Goal: Information Seeking & Learning: Learn about a topic

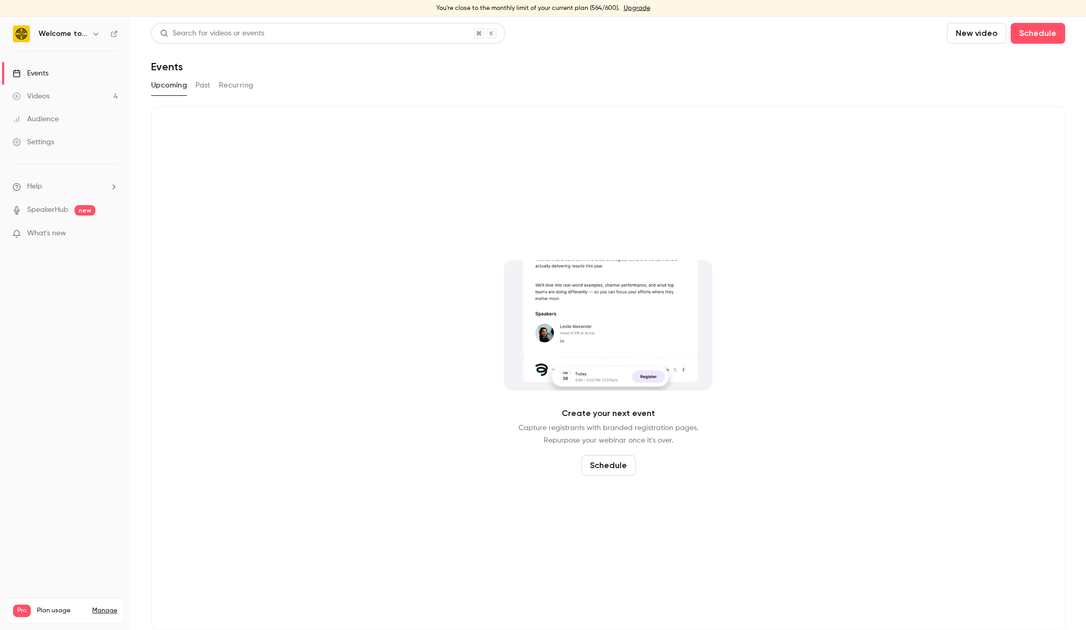
click at [68, 101] on link "Videos 4" at bounding box center [65, 96] width 130 height 23
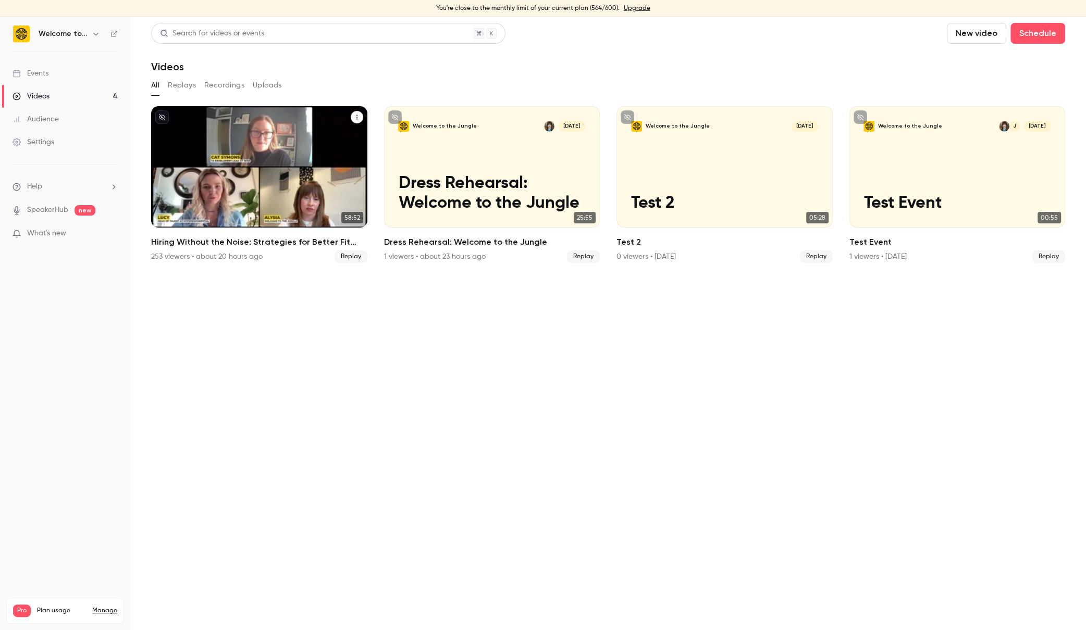
click at [215, 239] on h2 "Hiring Without the Noise: Strategies for Better Fit Candidates" at bounding box center [259, 242] width 216 height 13
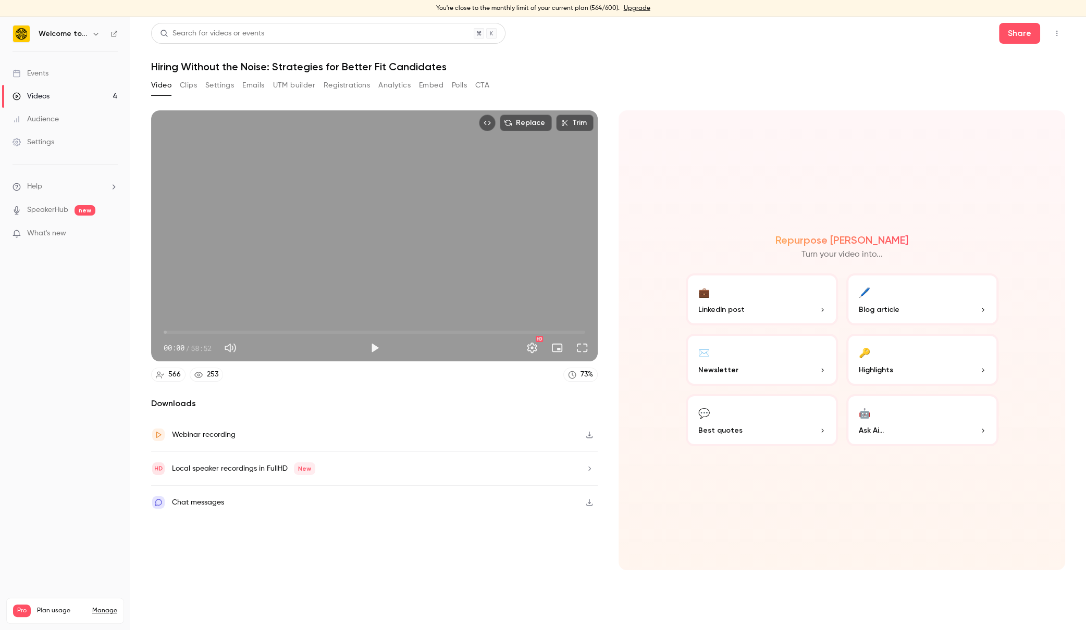
click at [457, 85] on button "Polls" at bounding box center [459, 85] width 15 height 17
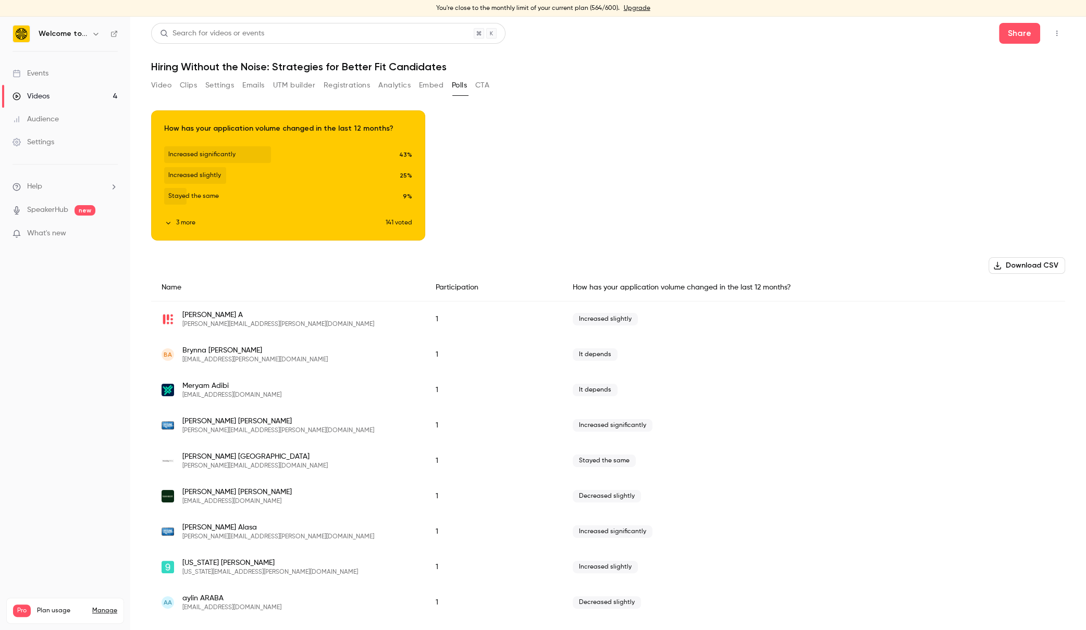
click at [181, 220] on button "3 more" at bounding box center [274, 222] width 221 height 9
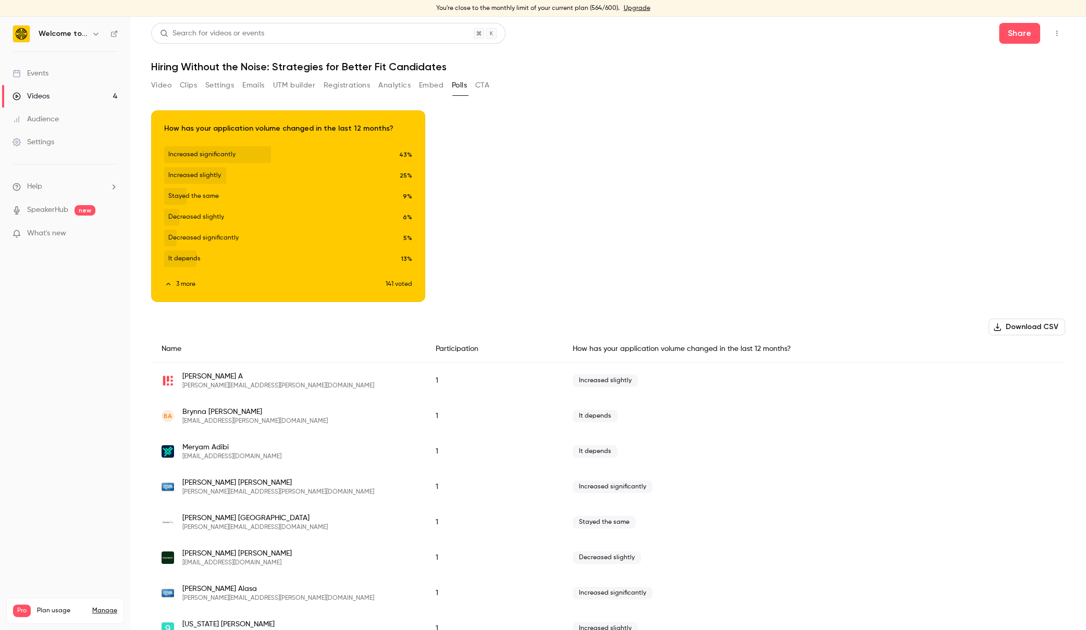
click at [155, 85] on button "Video" at bounding box center [161, 85] width 20 height 17
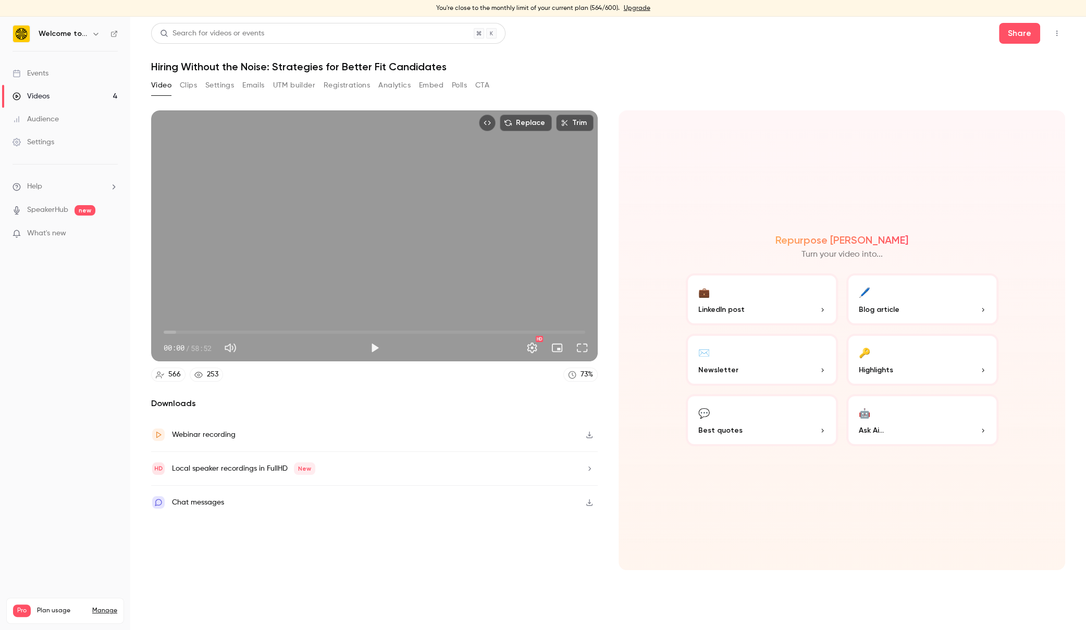
click at [900, 419] on button "🤖 Ask Ai..." at bounding box center [922, 420] width 152 height 52
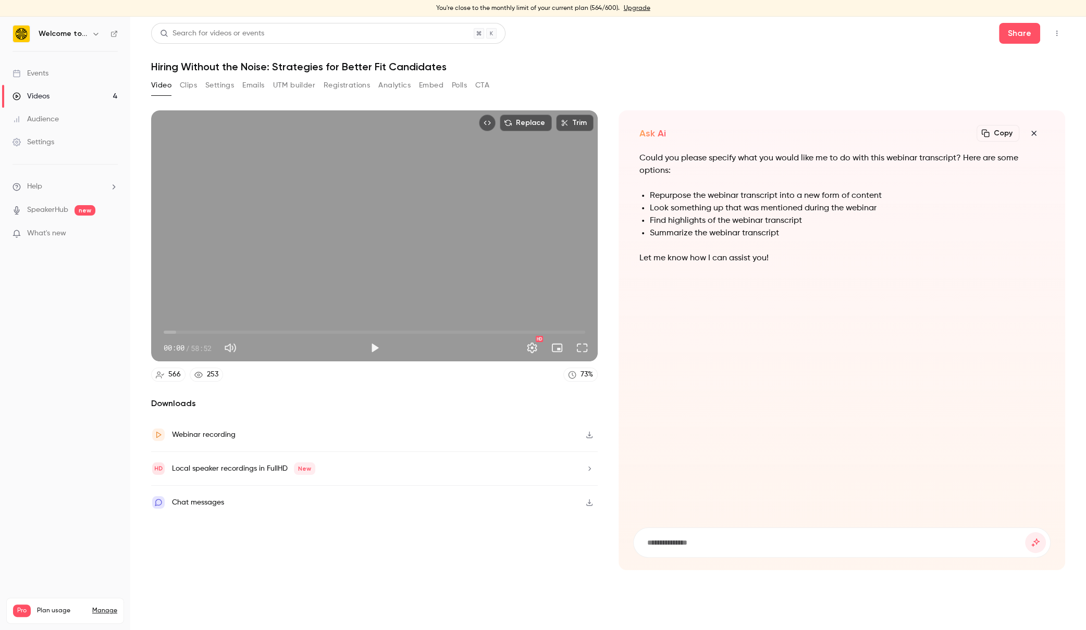
click at [701, 544] on input at bounding box center [835, 542] width 379 height 11
drag, startPoint x: 908, startPoint y: 542, endPoint x: 1078, endPoint y: 542, distance: 169.8
click at [1078, 542] on main "**********" at bounding box center [607, 324] width 955 height 614
type input "**********"
click at [1025, 532] on button "submit" at bounding box center [1035, 542] width 21 height 21
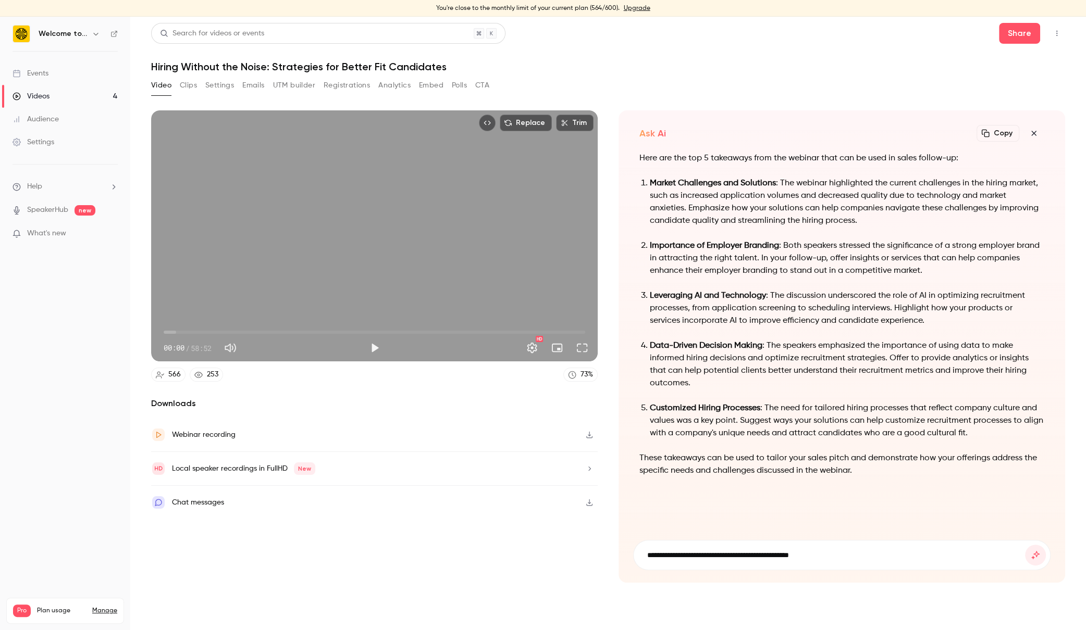
type input "**********"
click at [1025, 545] on button "submit" at bounding box center [1035, 555] width 21 height 21
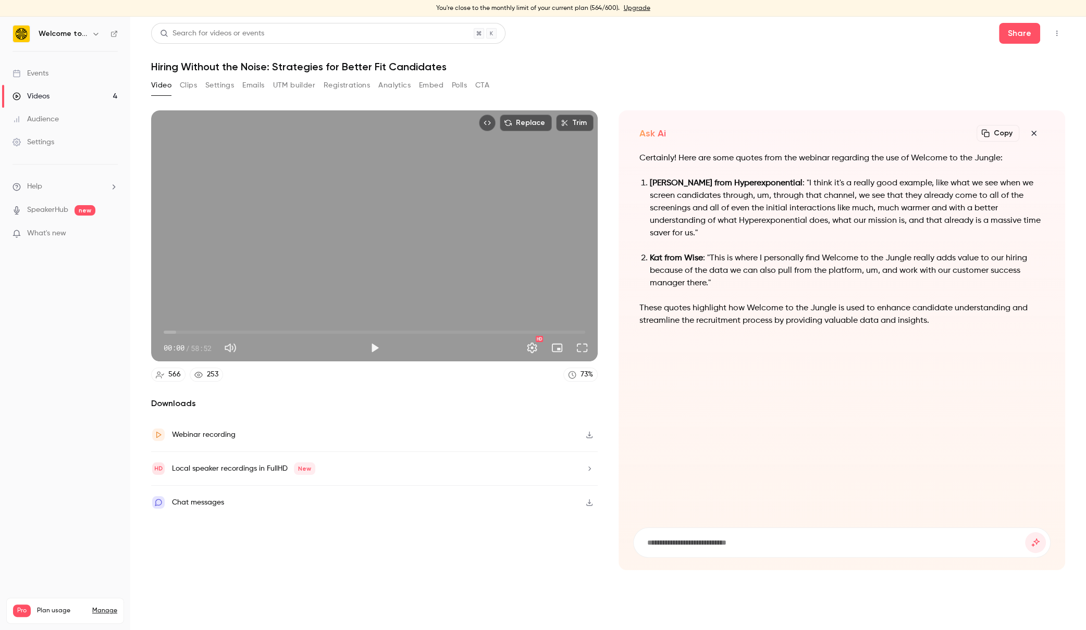
click at [1029, 138] on button "button" at bounding box center [1033, 133] width 21 height 21
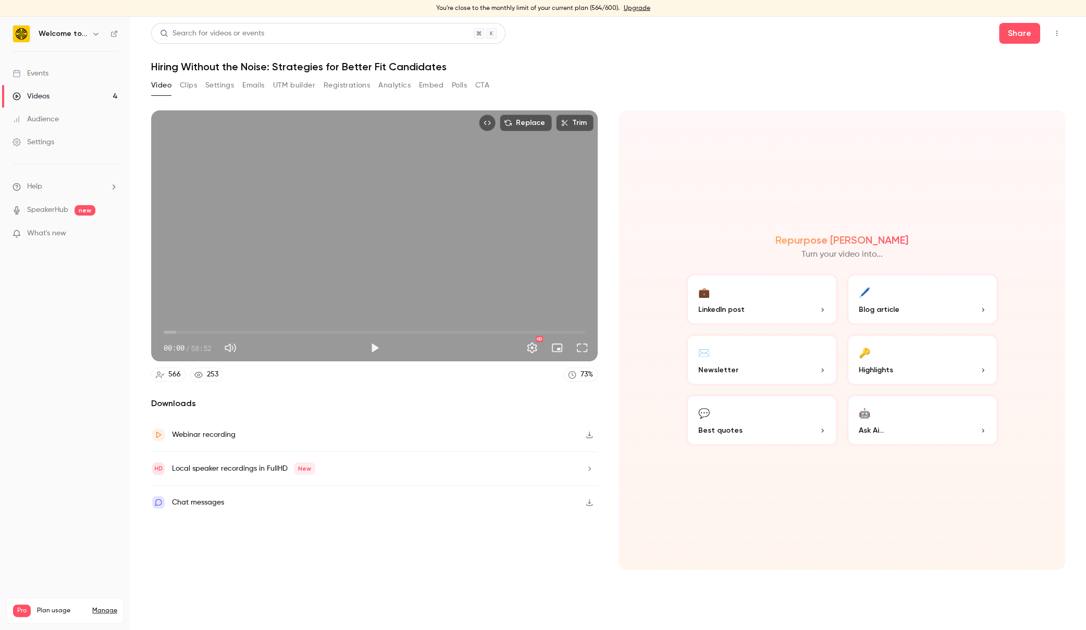
click at [879, 426] on span "Ask Ai..." at bounding box center [871, 430] width 25 height 11
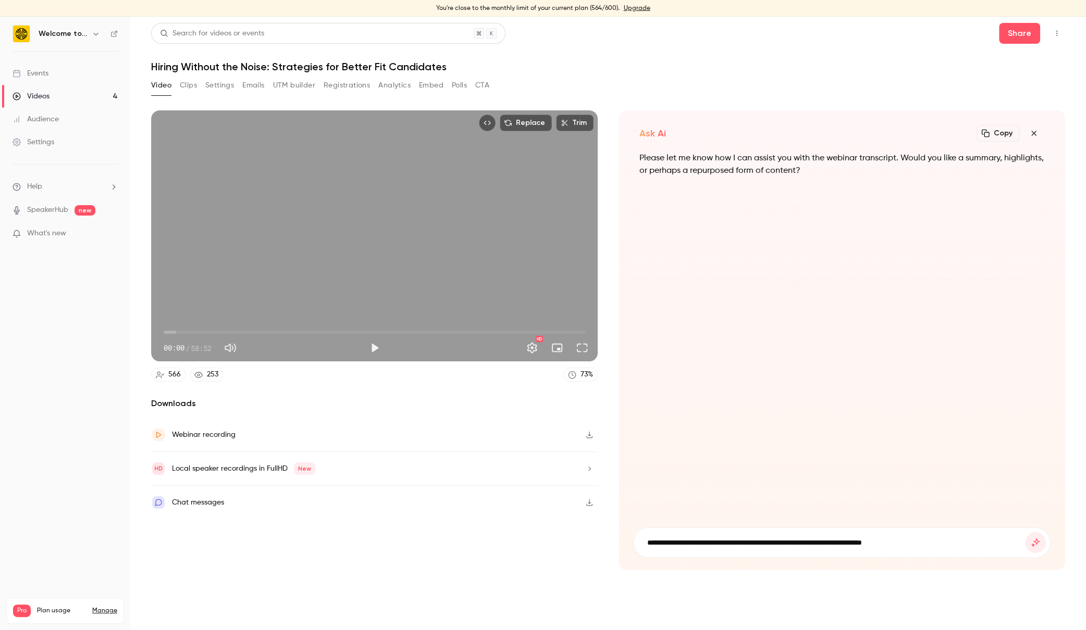
type input "**********"
click at [1025, 532] on button "submit" at bounding box center [1035, 542] width 21 height 21
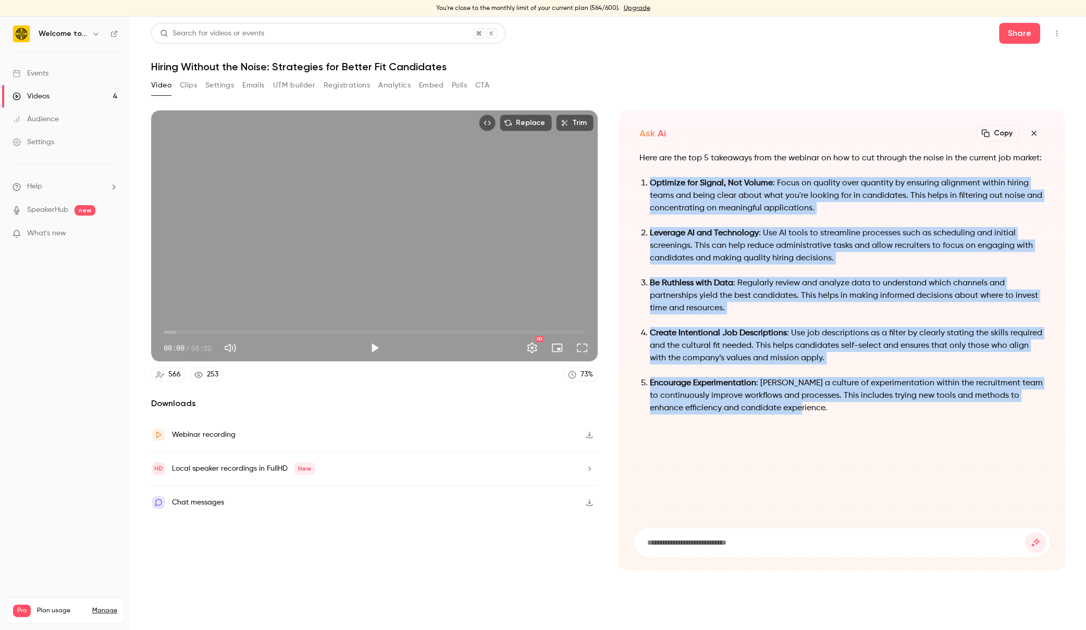
drag, startPoint x: 819, startPoint y: 404, endPoint x: 635, endPoint y: 179, distance: 291.0
click at [635, 179] on div "Here are the top 5 takeaways from the webinar on how to cut through the noise i…" at bounding box center [841, 333] width 417 height 363
copy ol "Optimize for Signal, Not Volume : Focus on quality over quantity by ensuring al…"
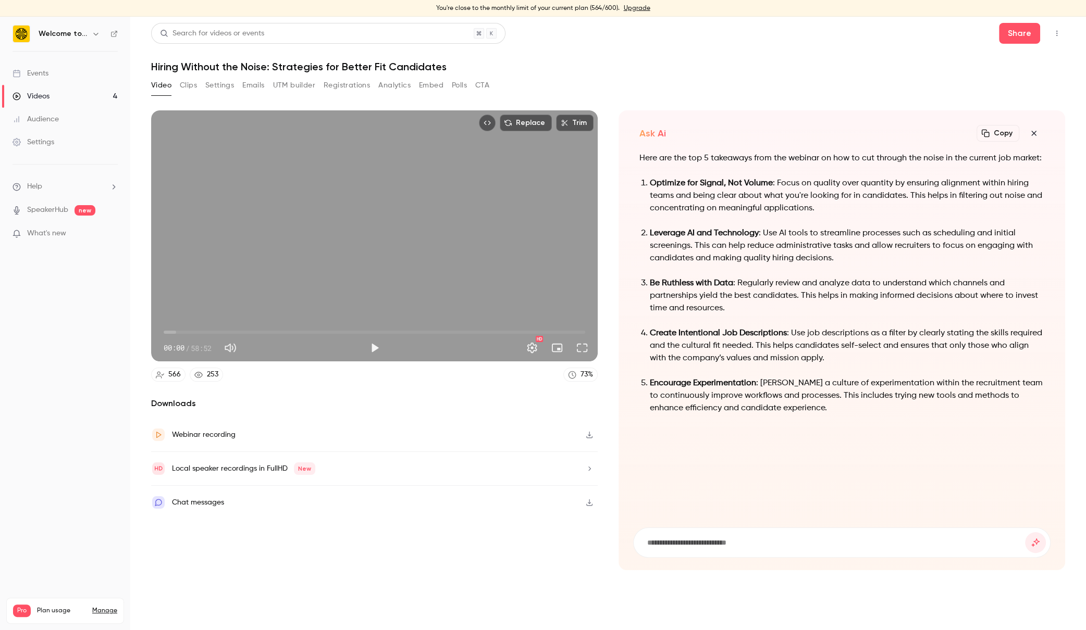
click at [706, 539] on input at bounding box center [835, 542] width 379 height 11
type input "**********"
click at [1025, 532] on button "submit" at bounding box center [1035, 542] width 21 height 21
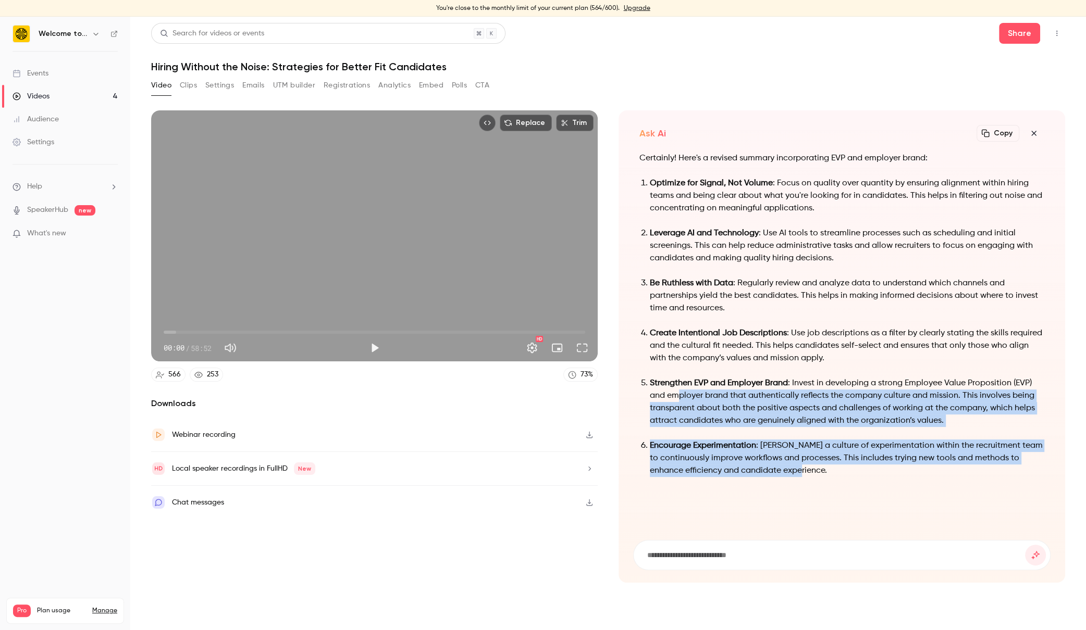
drag, startPoint x: 802, startPoint y: 470, endPoint x: 678, endPoint y: 393, distance: 146.0
click at [678, 394] on ol "Optimize for Signal, Not Volume : Focus on quality over quantity by ensuring al…" at bounding box center [841, 327] width 405 height 300
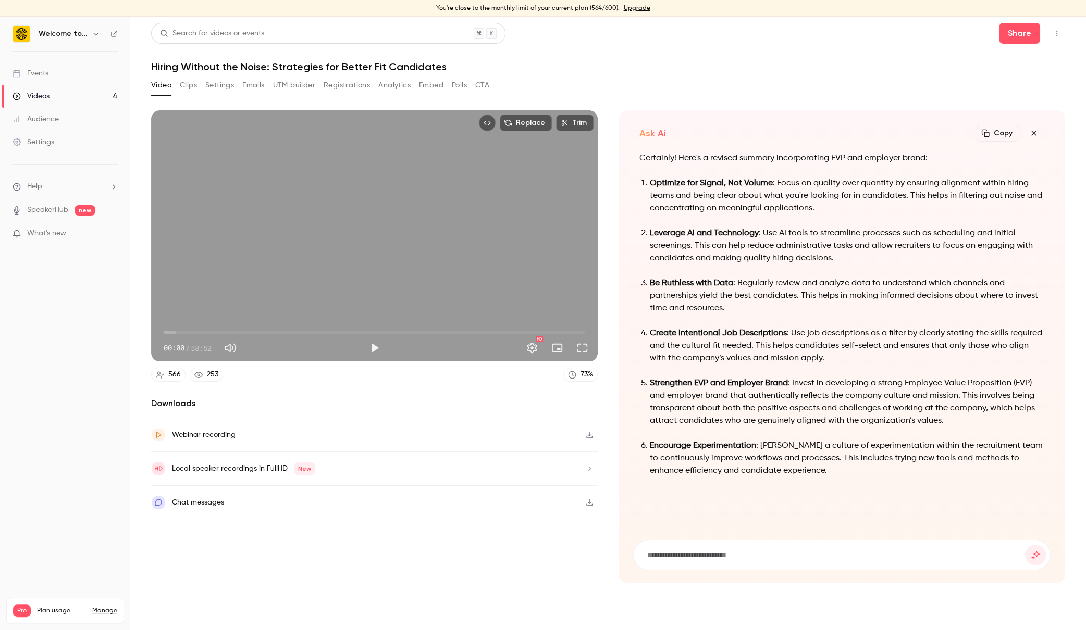
click at [678, 398] on p "Strengthen EVP and Employer Brand : Invest in developing a strong Employee Valu…" at bounding box center [847, 402] width 394 height 50
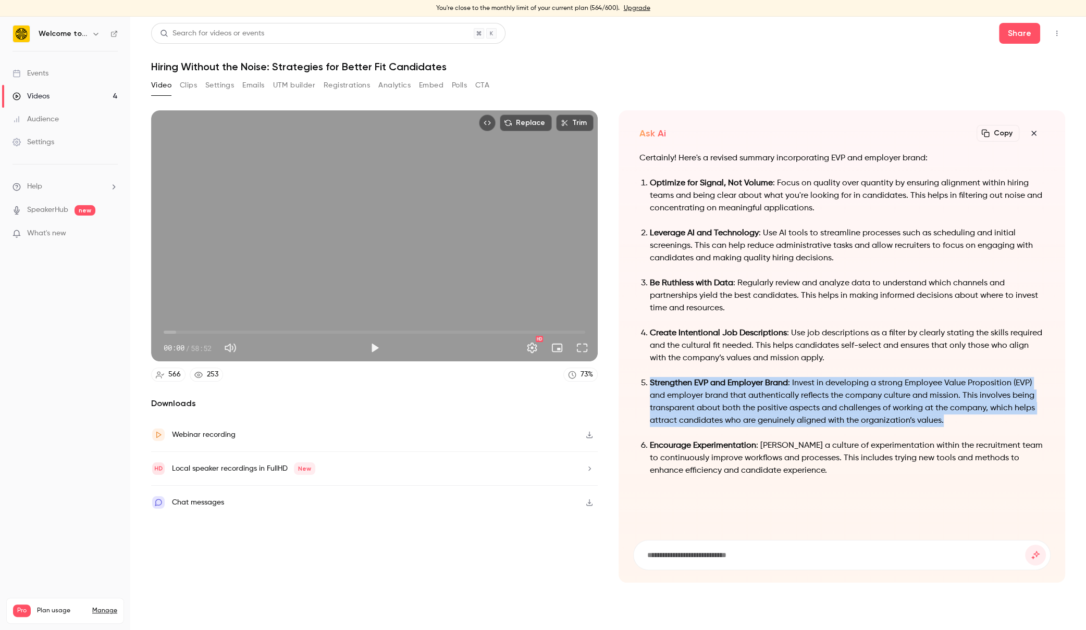
click at [678, 398] on p "Strengthen EVP and Employer Brand : Invest in developing a strong Employee Valu…" at bounding box center [847, 402] width 394 height 50
copy ol "Strengthen EVP and Employer Brand : Invest in developing a strong Employee Valu…"
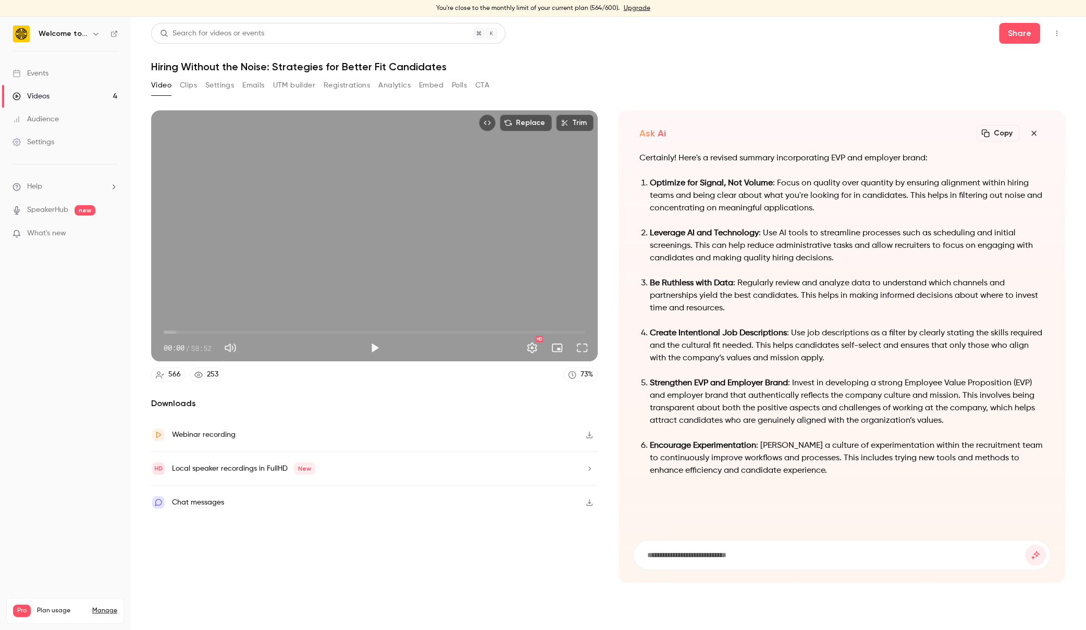
drag, startPoint x: 527, startPoint y: 624, endPoint x: 314, endPoint y: 554, distance: 224.7
click at [315, 555] on main "Search for videos or events Share Hiring Without the Noise: Strategies for Bett…" at bounding box center [607, 324] width 955 height 614
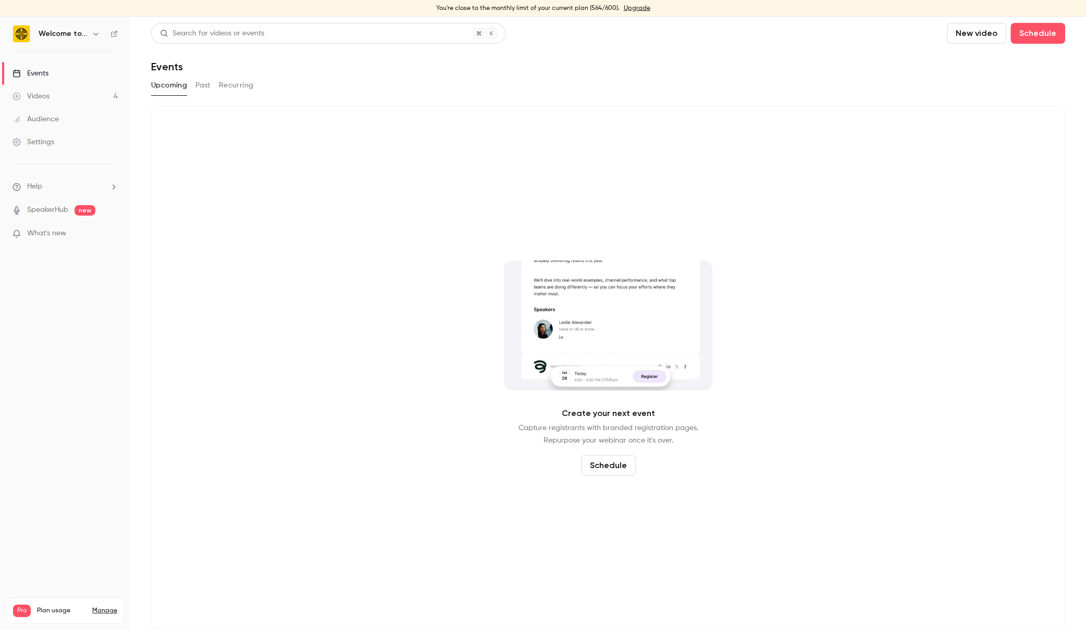
click at [76, 105] on link "Videos 4" at bounding box center [65, 96] width 130 height 23
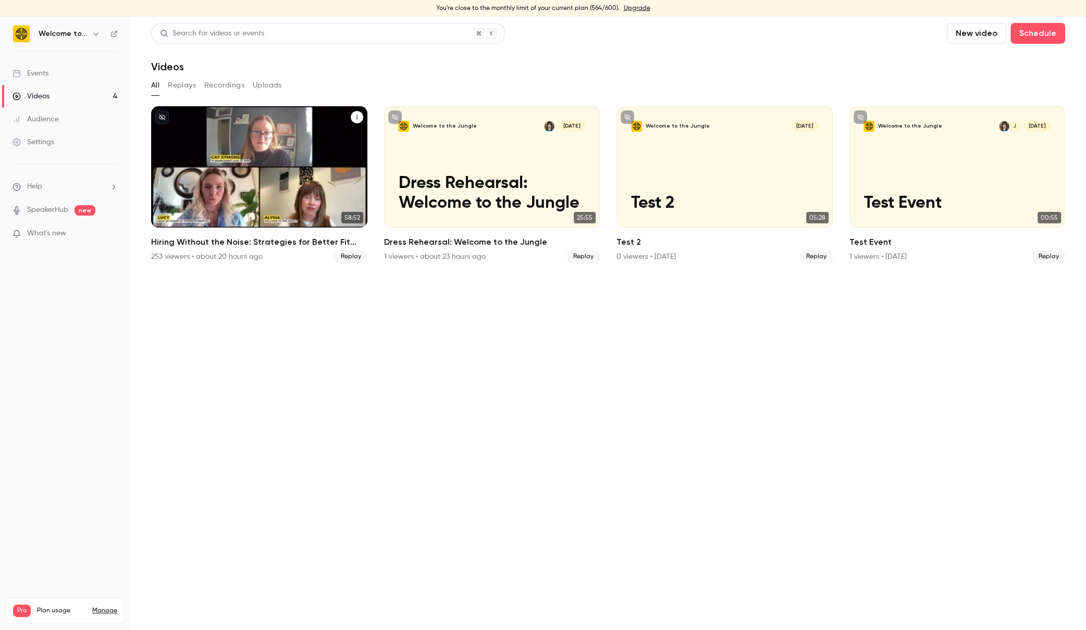
click at [229, 239] on h2 "Hiring Without the Noise: Strategies for Better Fit Candidates" at bounding box center [259, 242] width 216 height 13
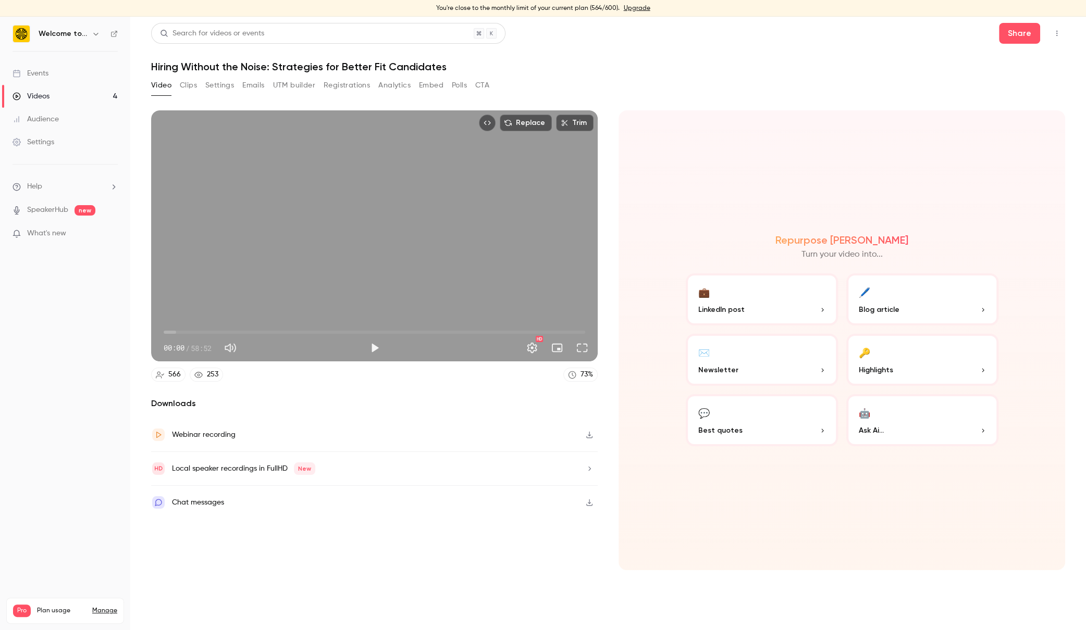
click at [892, 414] on button "🤖 Ask Ai..." at bounding box center [922, 420] width 152 height 52
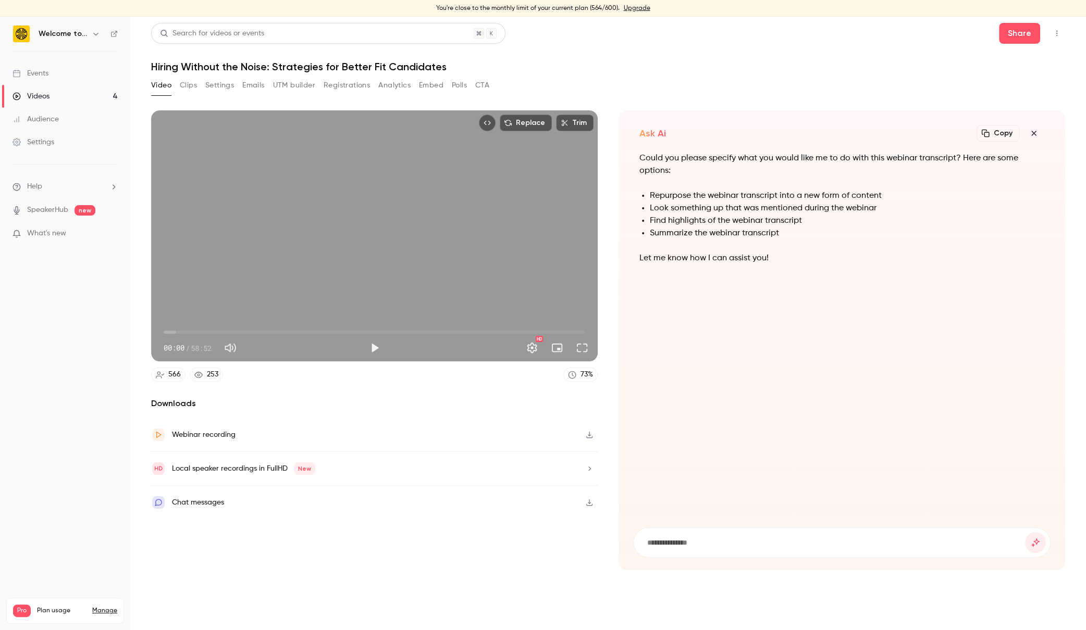
click at [710, 543] on input at bounding box center [835, 542] width 379 height 11
type input "**********"
click at [1025, 532] on button "submit" at bounding box center [1035, 542] width 21 height 21
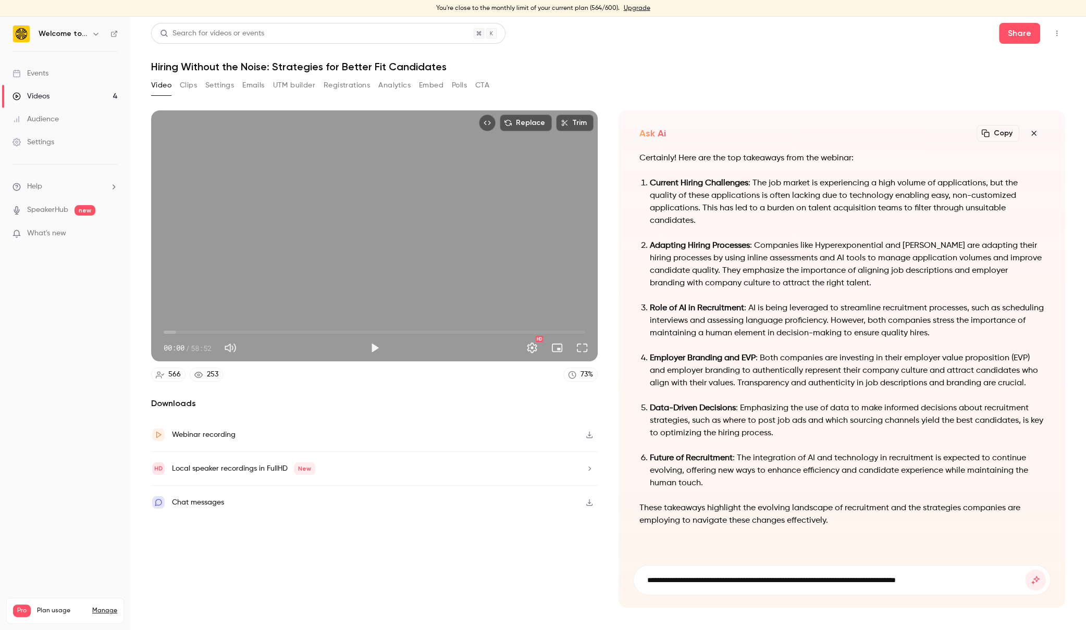
type input "**********"
click at [1025, 570] on button "submit" at bounding box center [1035, 580] width 21 height 21
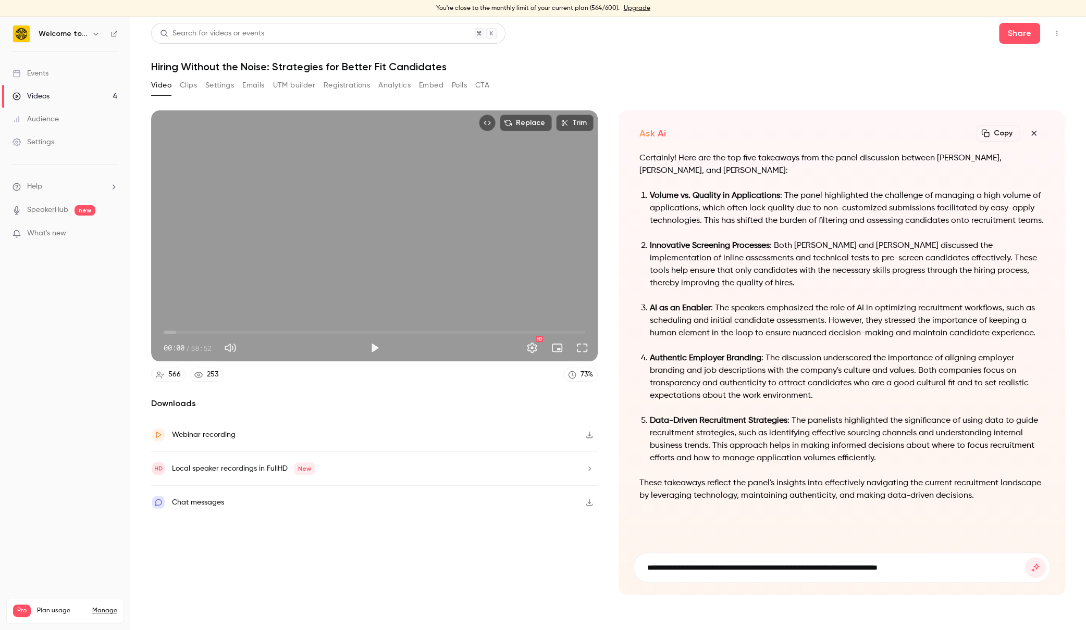
click at [896, 562] on input "**********" at bounding box center [835, 567] width 379 height 11
click at [898, 562] on input "**********" at bounding box center [835, 567] width 379 height 11
click at [896, 562] on input "**********" at bounding box center [835, 567] width 379 height 11
click at [977, 562] on input "**********" at bounding box center [835, 567] width 379 height 11
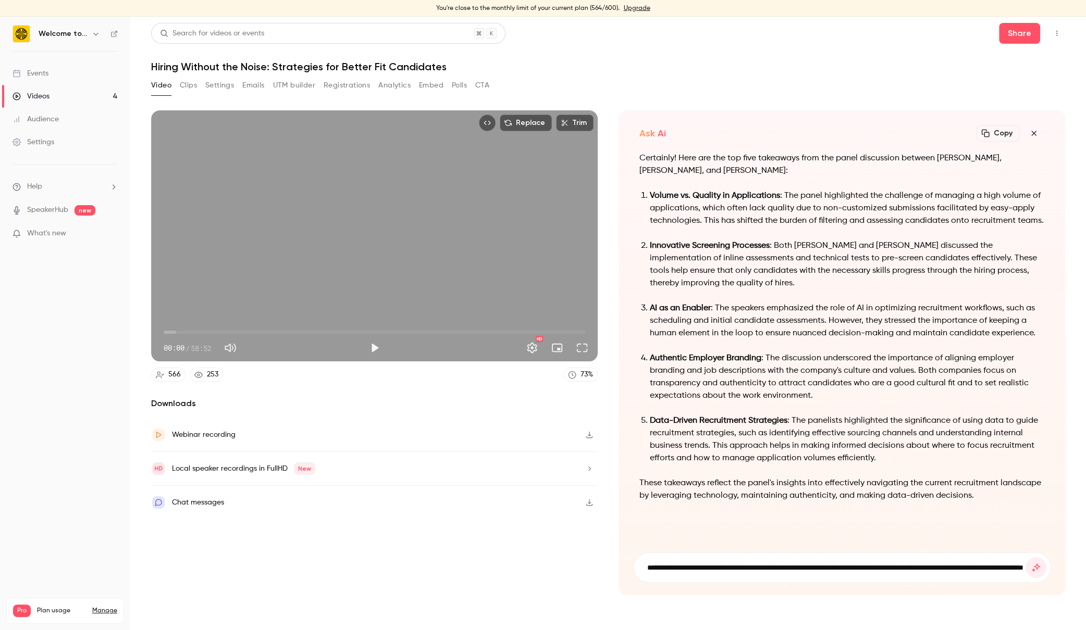
click at [977, 562] on input "**********" at bounding box center [835, 567] width 379 height 11
click at [973, 562] on input "**********" at bounding box center [835, 567] width 379 height 11
drag, startPoint x: 973, startPoint y: 555, endPoint x: 1025, endPoint y: 554, distance: 52.1
click at [1025, 554] on form "**********" at bounding box center [841, 567] width 417 height 29
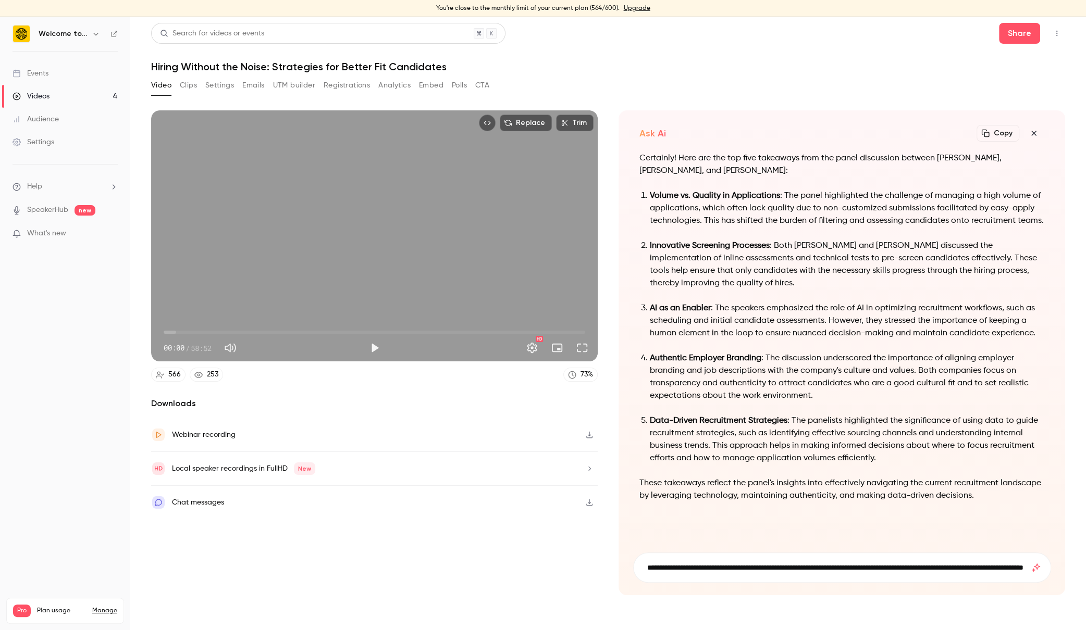
type input "**********"
click at [1025, 557] on button "submit" at bounding box center [1035, 567] width 21 height 21
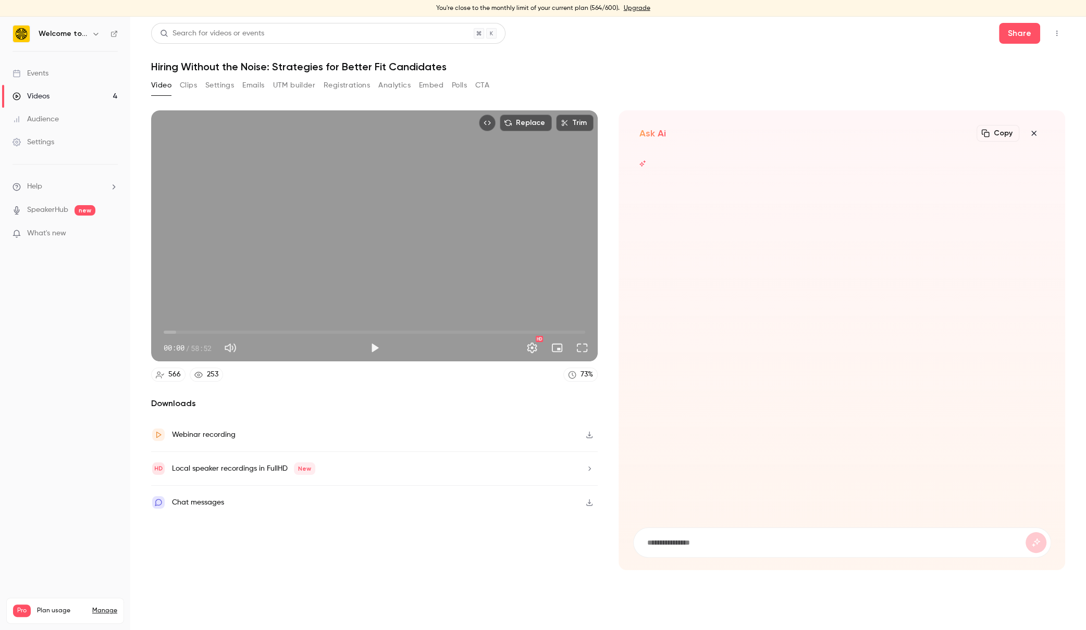
scroll to position [0, 0]
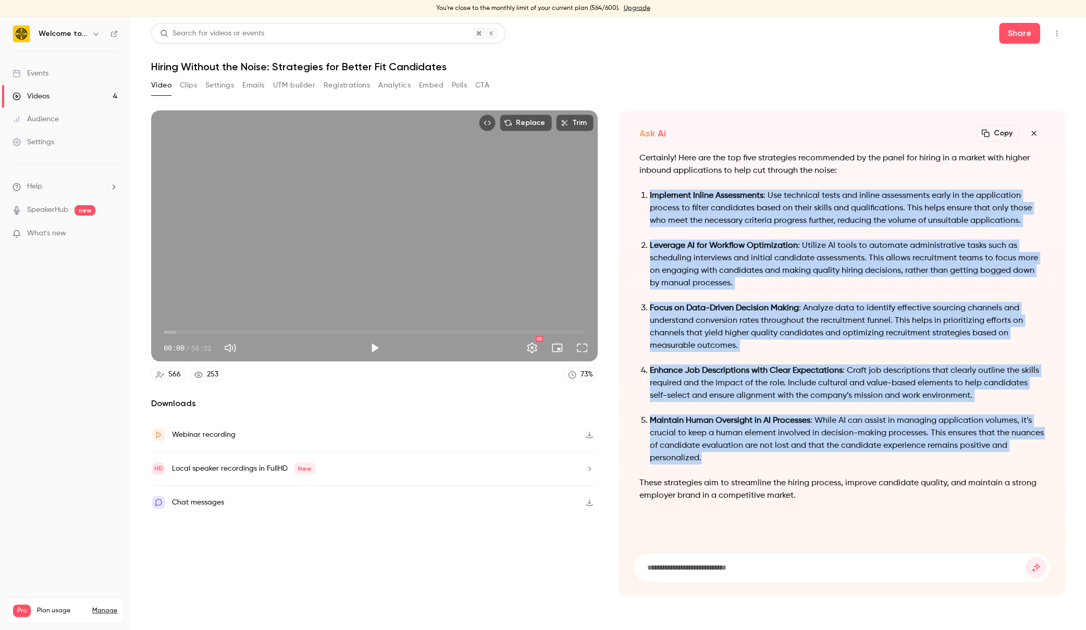
drag, startPoint x: 715, startPoint y: 458, endPoint x: 645, endPoint y: 189, distance: 278.9
click at [645, 190] on ol "Implement Inline Assessments : Use technical tests and inline assessments early…" at bounding box center [841, 327] width 405 height 275
copy ol "Implement Inline Assessments : Use technical tests and inline assessments early…"
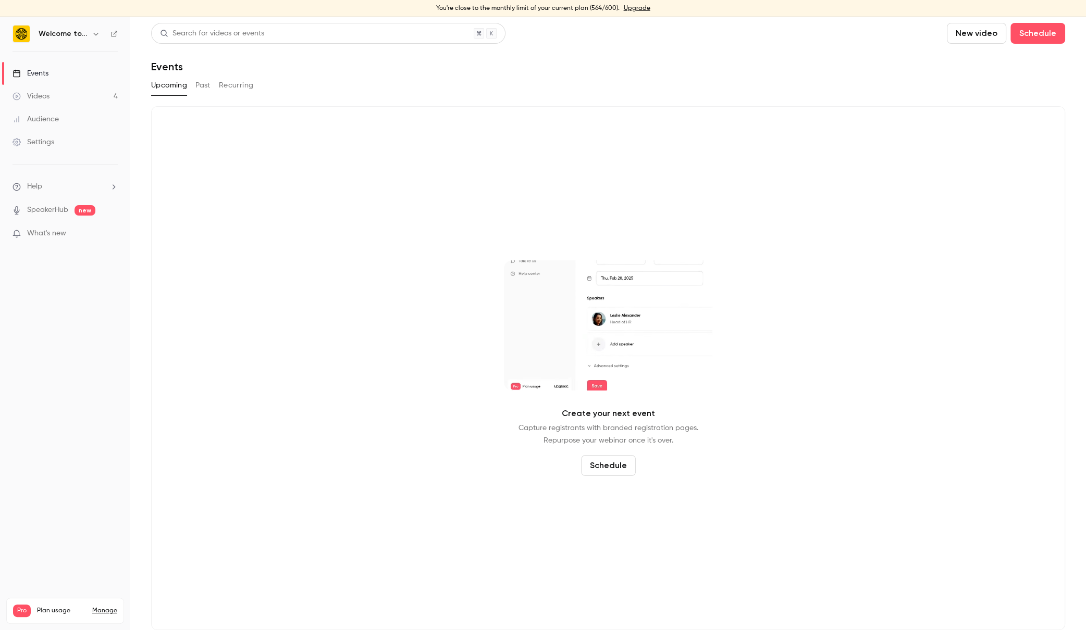
click at [61, 91] on link "Videos 4" at bounding box center [65, 96] width 130 height 23
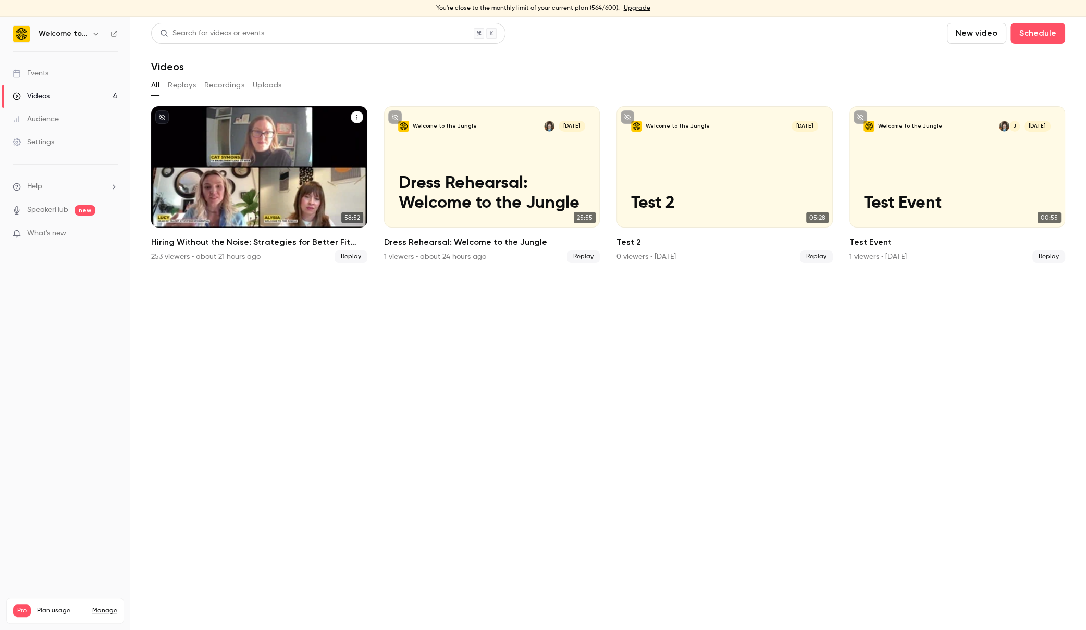
click at [274, 153] on div "Welcome to the Jungle Sep 30 Hiring Without the Noise: Strategies for Better Fi…" at bounding box center [259, 166] width 216 height 121
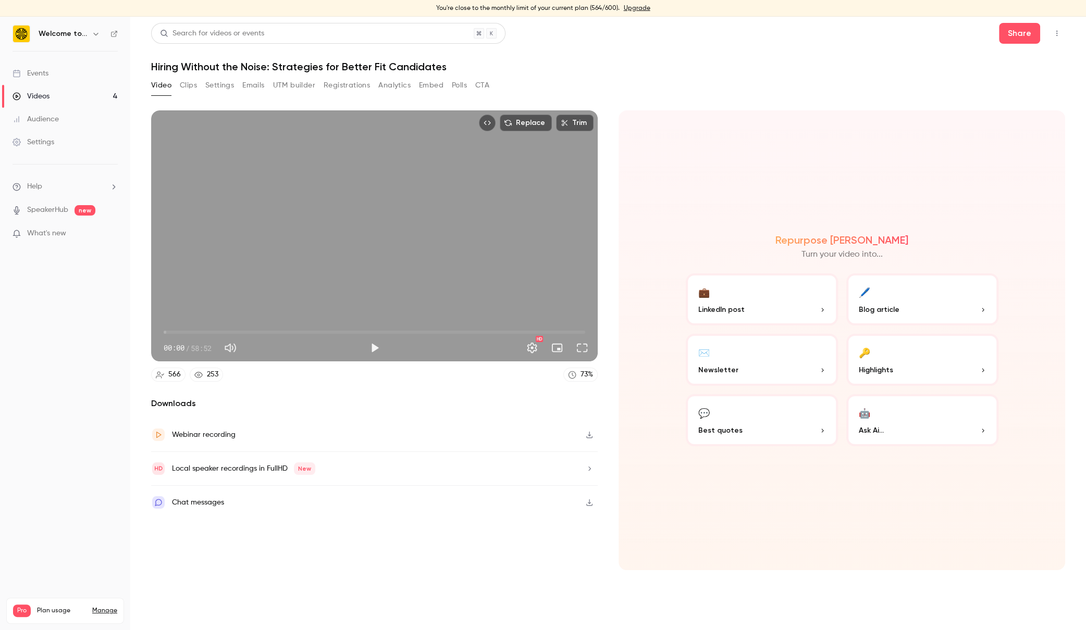
click at [379, 82] on button "Analytics" at bounding box center [394, 85] width 32 height 17
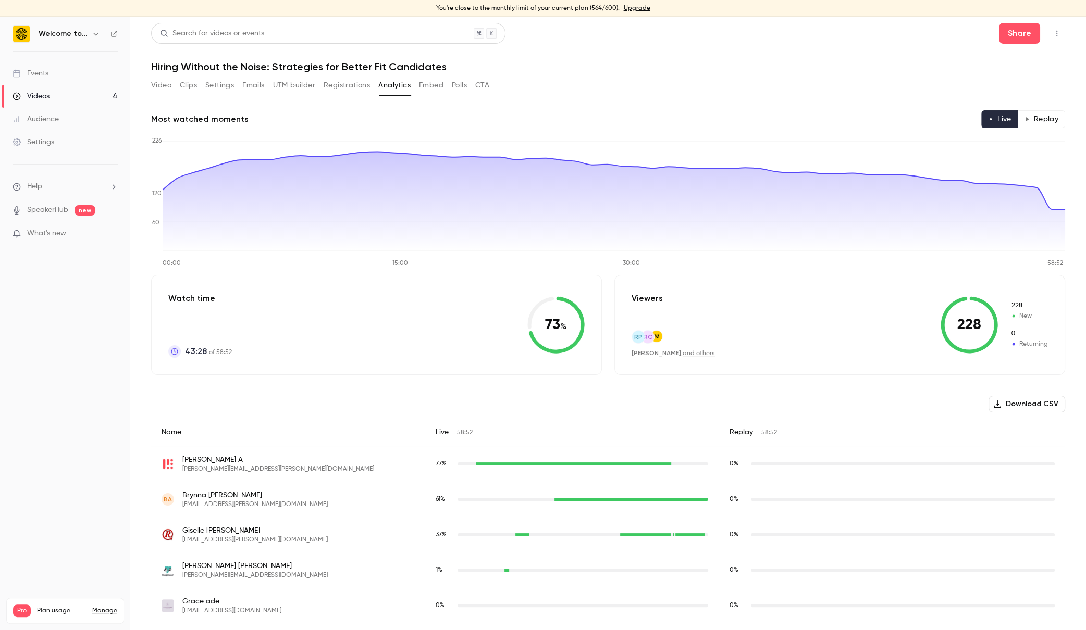
click at [1065, 118] on main "Search for videos or events Share Hiring Without the Noise: Strategies for Bett…" at bounding box center [607, 324] width 955 height 614
click at [1055, 118] on button "Replay" at bounding box center [1040, 119] width 47 height 18
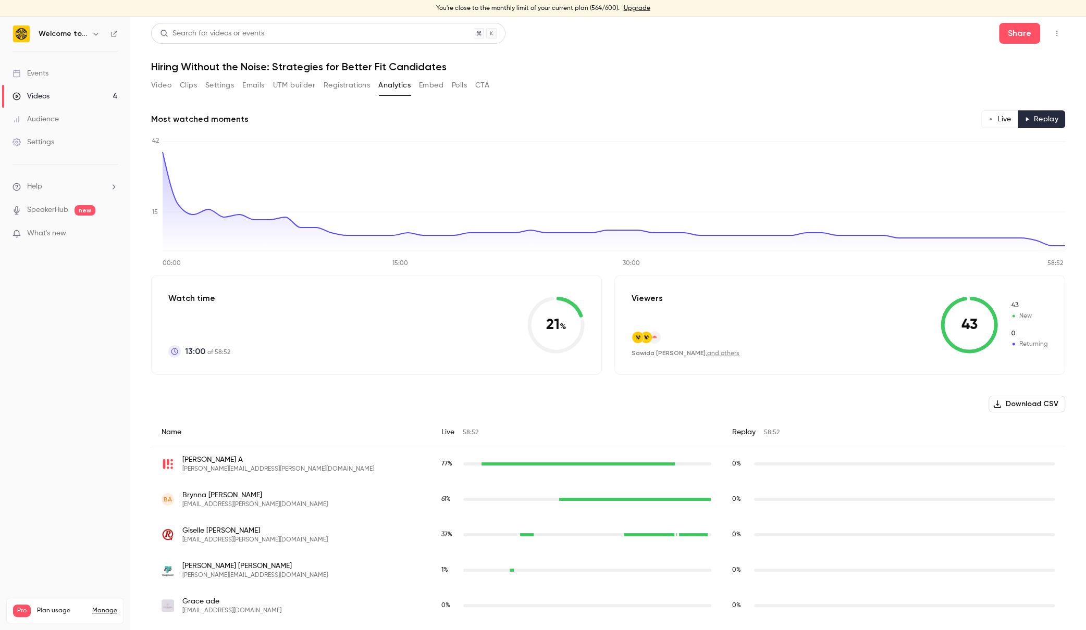
click at [997, 115] on button "Live" at bounding box center [999, 119] width 37 height 18
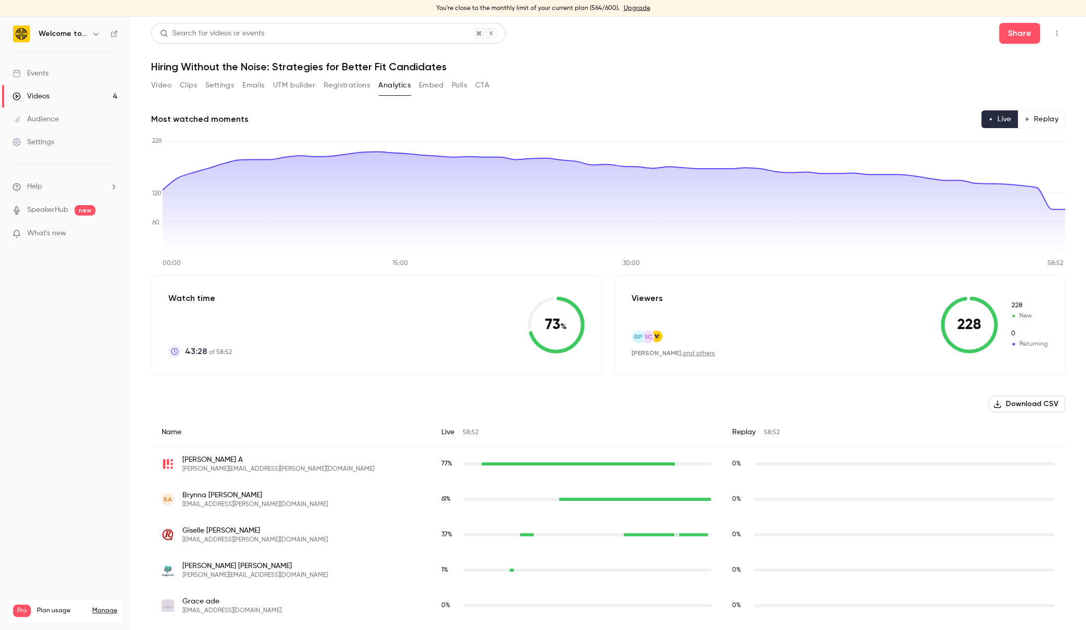
click at [1052, 118] on button "Replay" at bounding box center [1040, 119] width 47 height 18
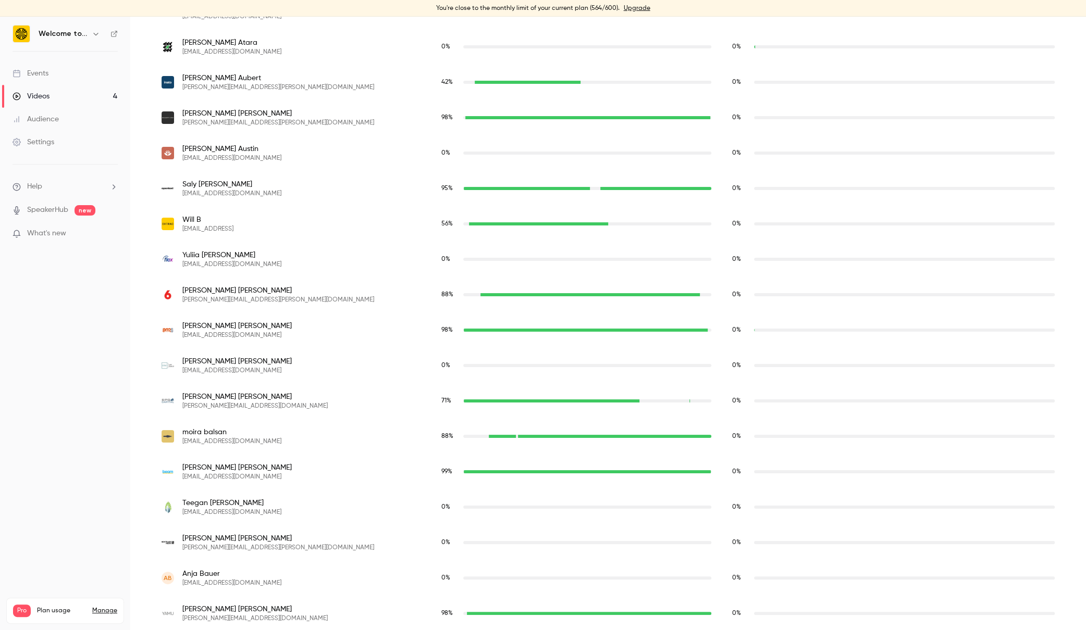
scroll to position [1360, 0]
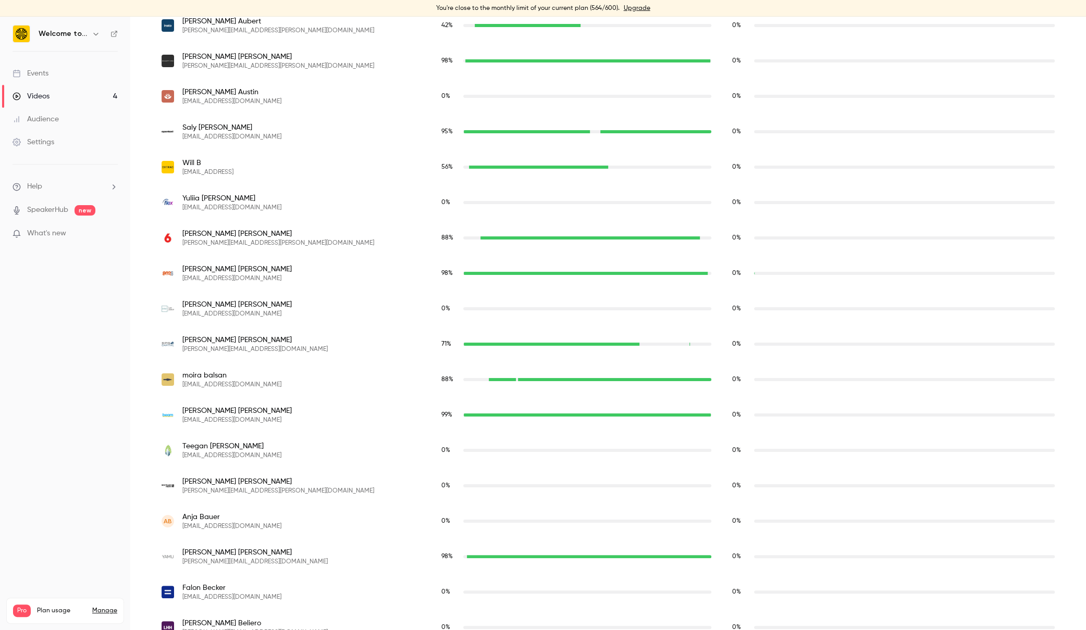
drag, startPoint x: 74, startPoint y: 406, endPoint x: 248, endPoint y: 376, distance: 176.0
click at [74, 405] on nav "Welcome to the Jungle Events Videos 4 Audience Settings Help SpeakerHub new Wha…" at bounding box center [65, 324] width 130 height 614
drag, startPoint x: 249, startPoint y: 340, endPoint x: 183, endPoint y: 341, distance: 65.6
click at [183, 341] on span "Kaitlyn Ballesteros" at bounding box center [254, 340] width 145 height 10
copy span "Kaitlyn Ballesteros"
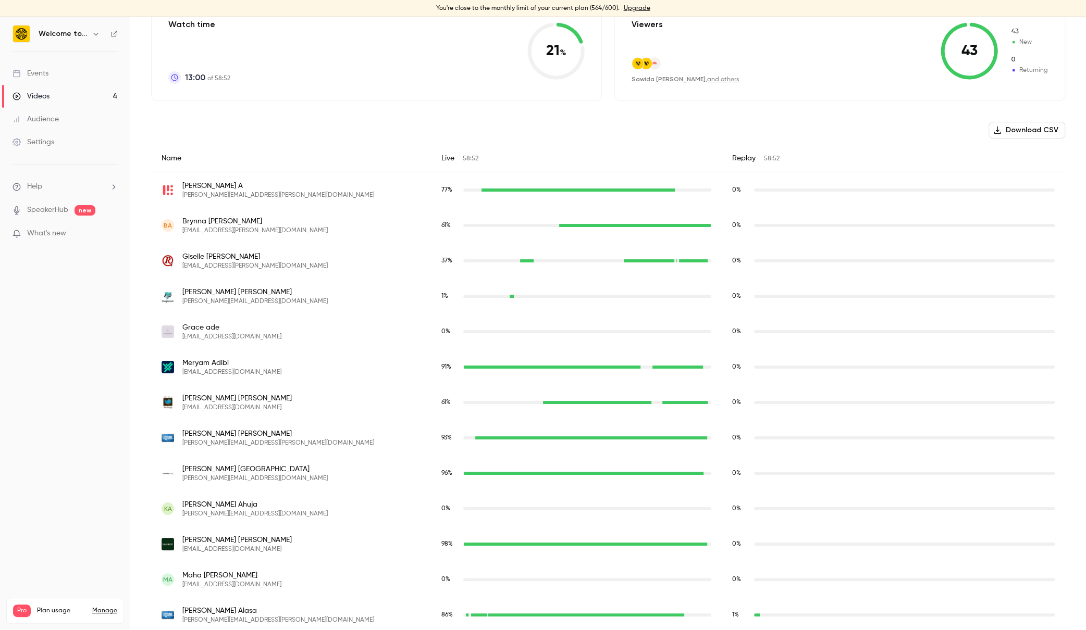
scroll to position [0, 0]
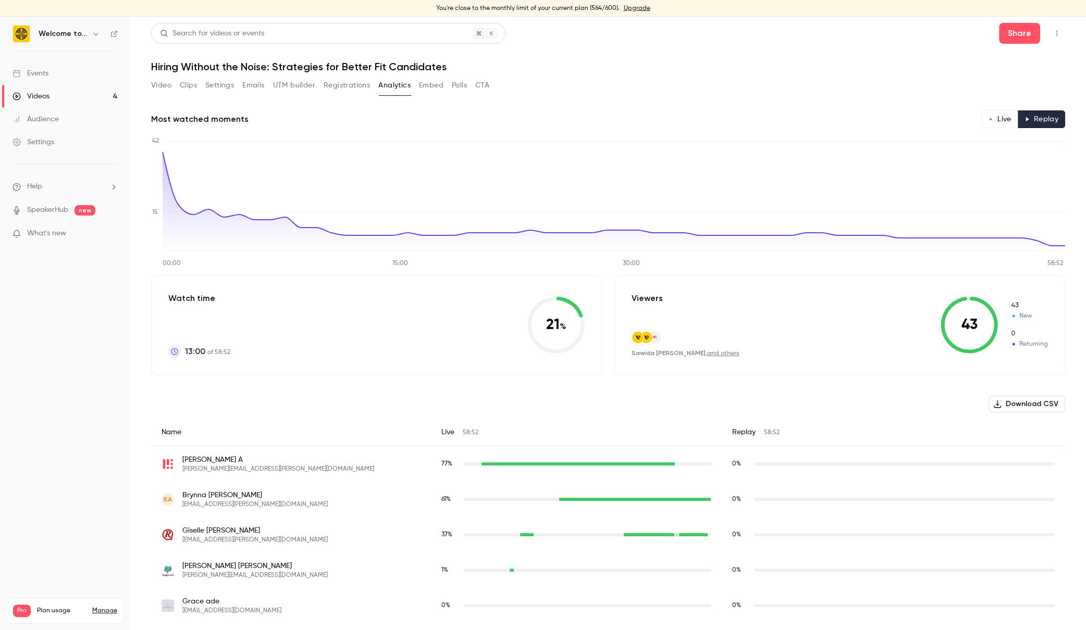
click at [1001, 122] on button "Live" at bounding box center [999, 119] width 37 height 18
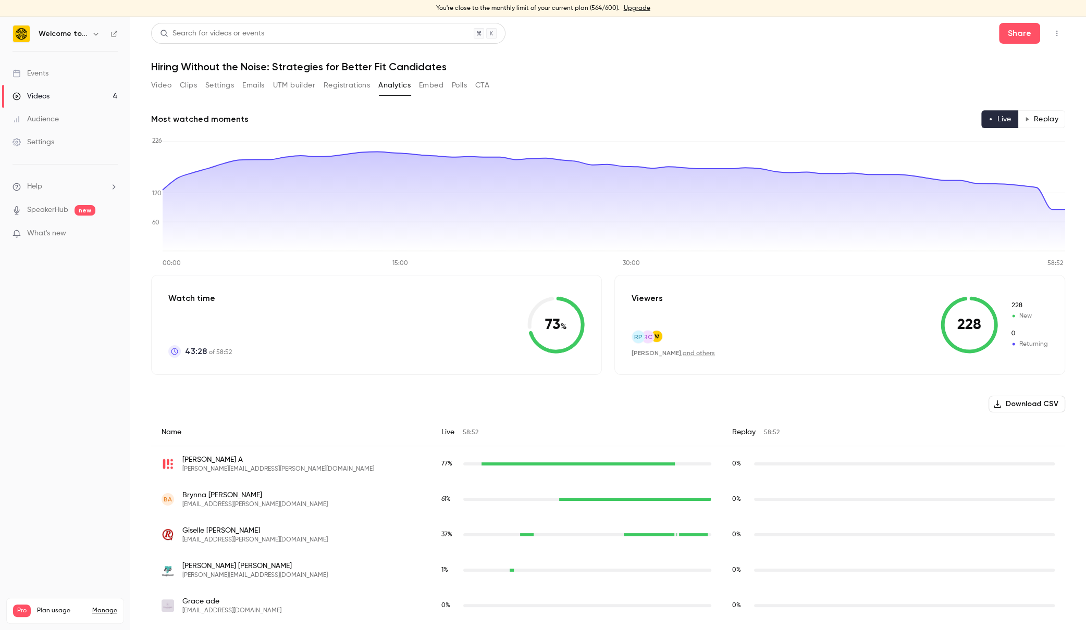
click at [1061, 123] on button "Replay" at bounding box center [1040, 119] width 47 height 18
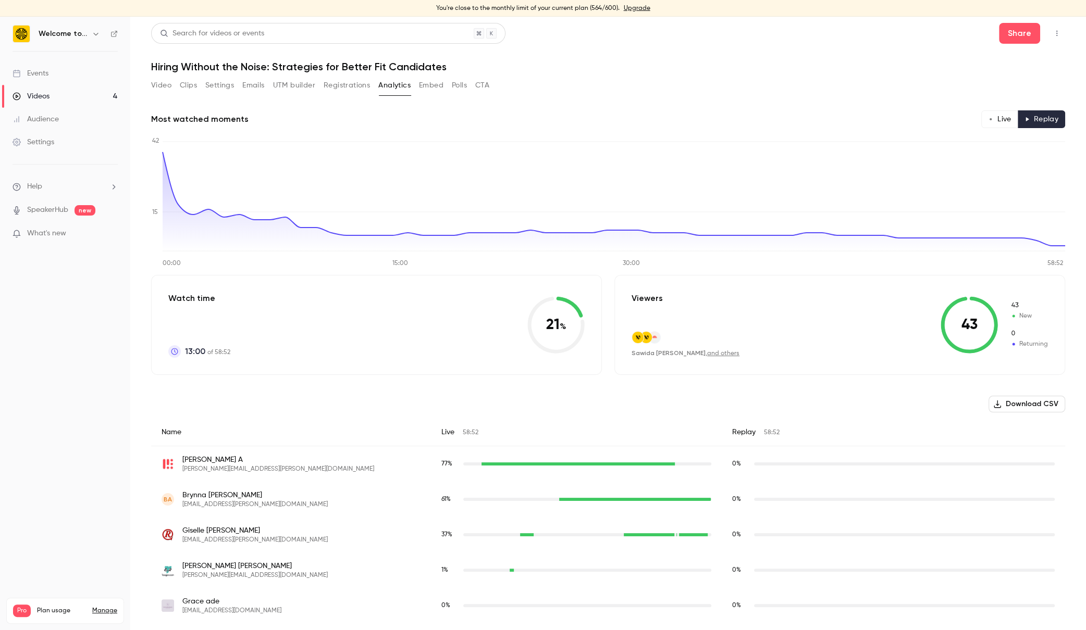
click at [990, 124] on button "Live" at bounding box center [999, 119] width 37 height 18
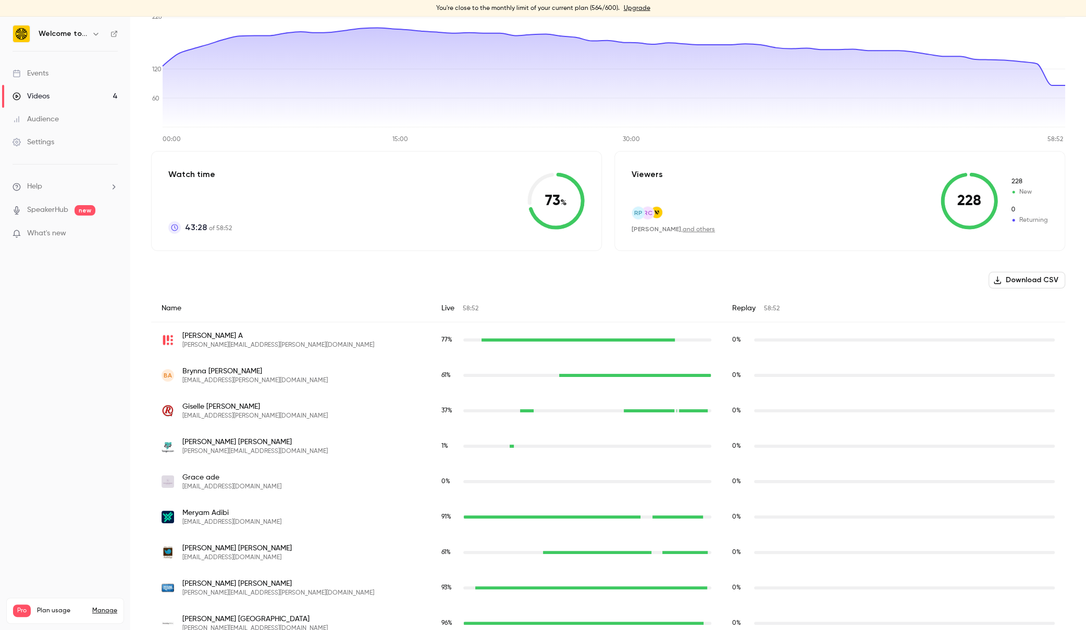
scroll to position [238, 0]
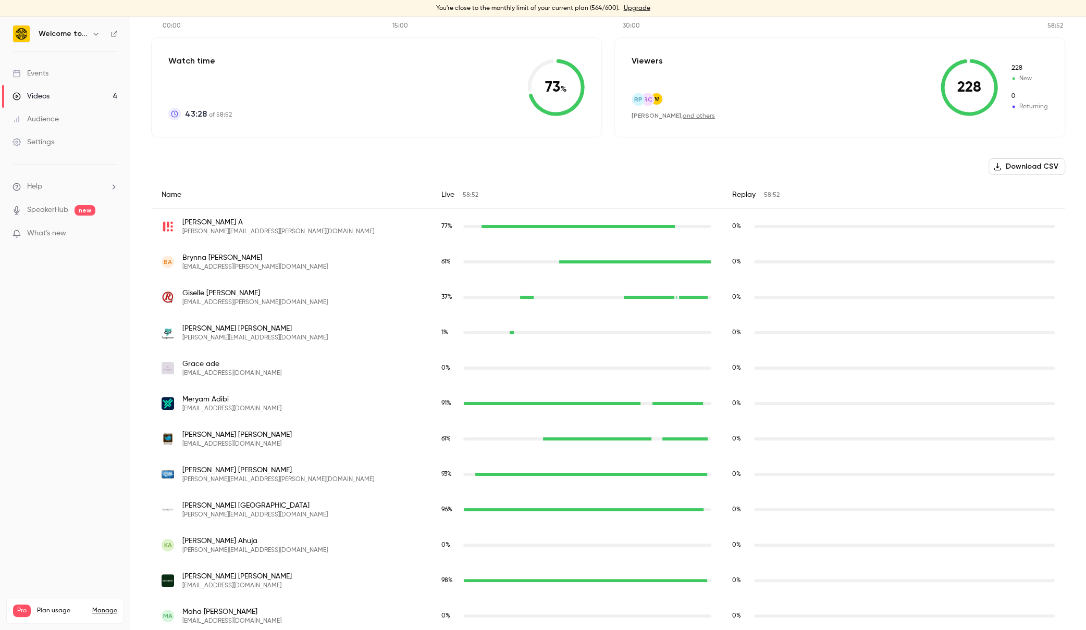
drag, startPoint x: 288, startPoint y: 376, endPoint x: 180, endPoint y: 373, distance: 107.4
click at [180, 373] on div "Grace ade info@navahgraceconsulting.com" at bounding box center [290, 368] width 259 height 19
copy span "[EMAIL_ADDRESS][DOMAIN_NAME]"
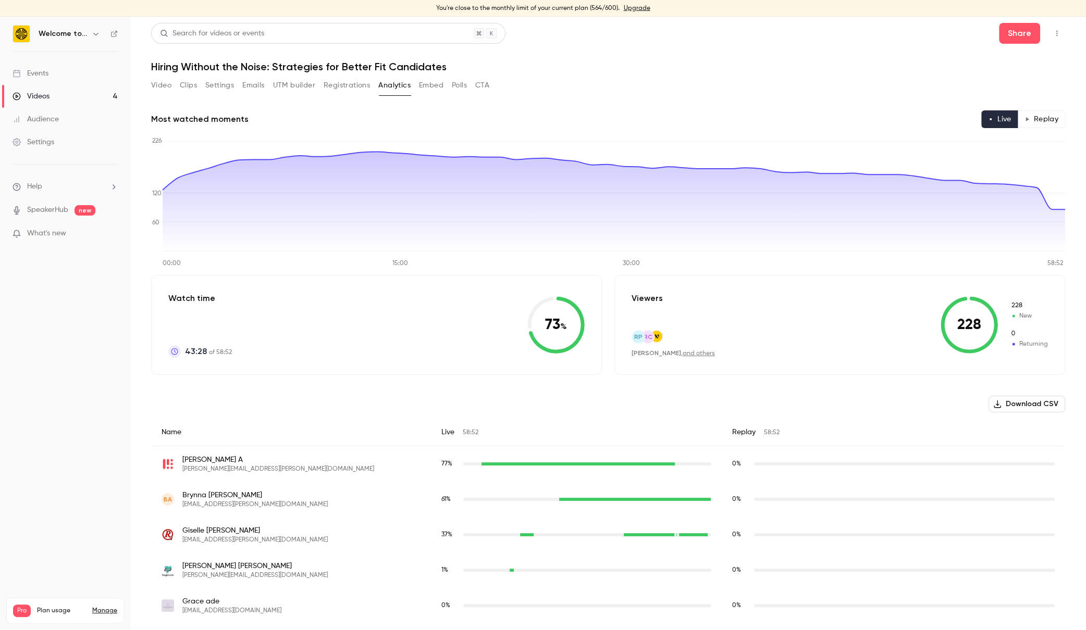
click at [169, 85] on button "Video" at bounding box center [161, 85] width 20 height 17
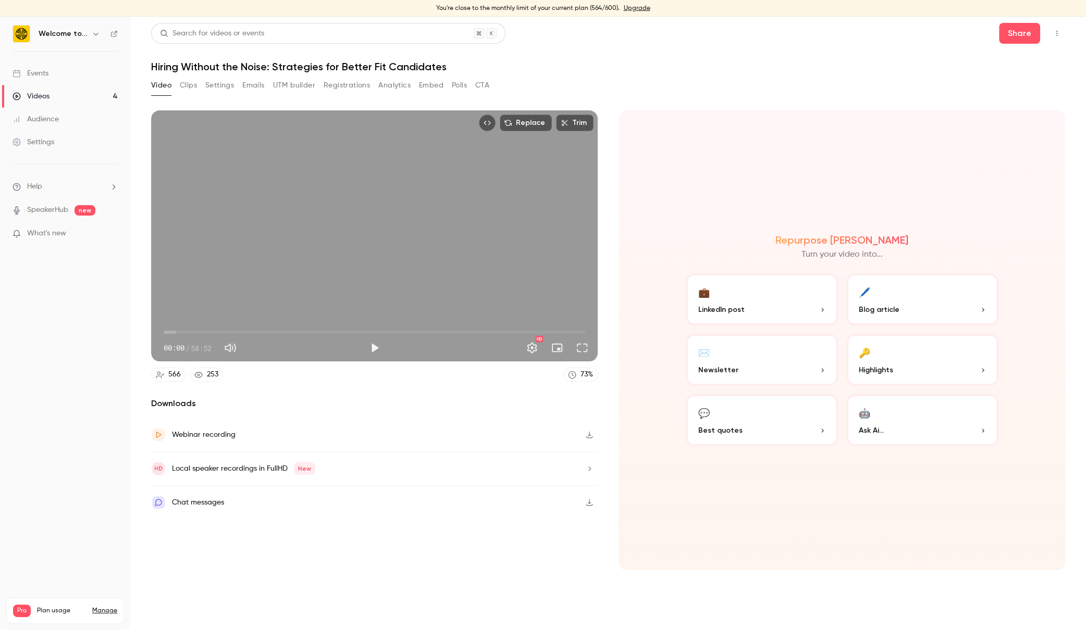
click at [885, 428] on p "Ask Ai..." at bounding box center [922, 430] width 127 height 11
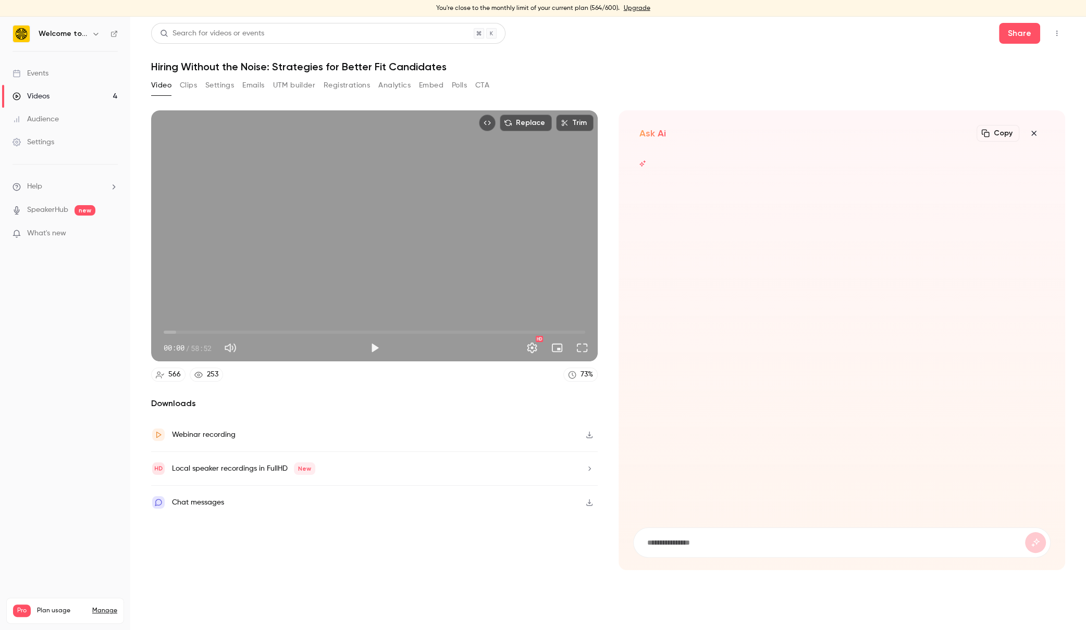
click at [794, 526] on div at bounding box center [841, 355] width 417 height 406
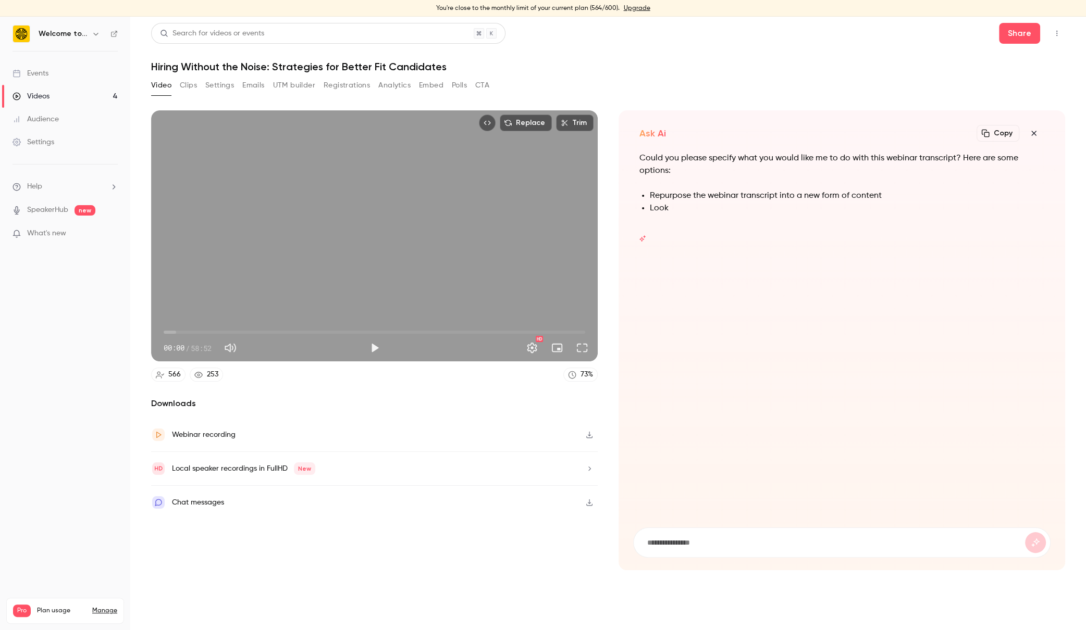
click at [782, 534] on form at bounding box center [841, 542] width 416 height 29
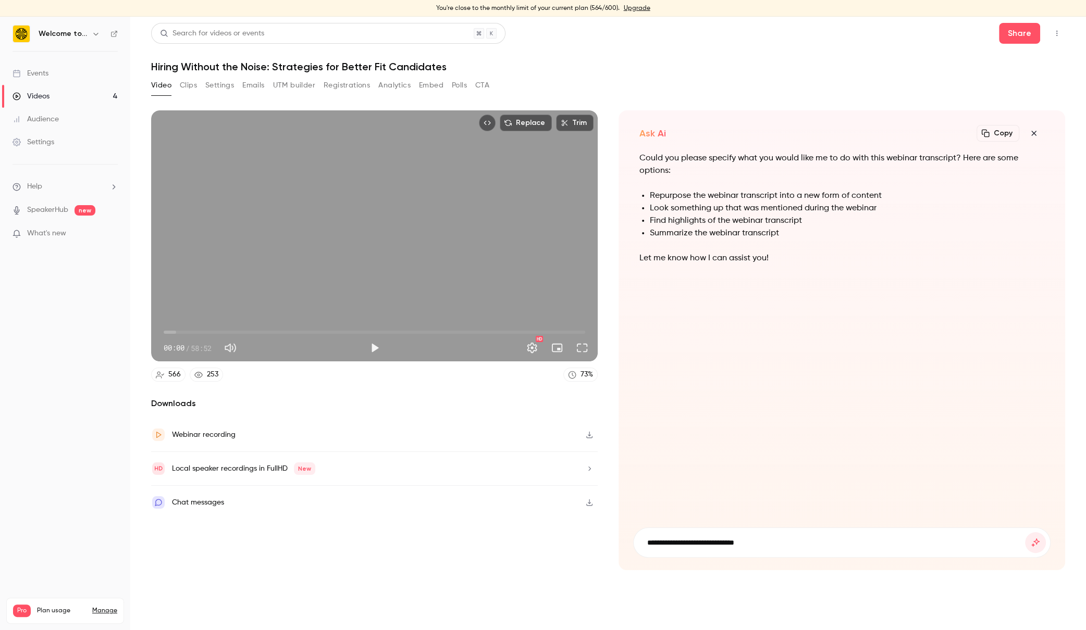
type input "**********"
click at [1025, 532] on button "submit" at bounding box center [1035, 542] width 21 height 21
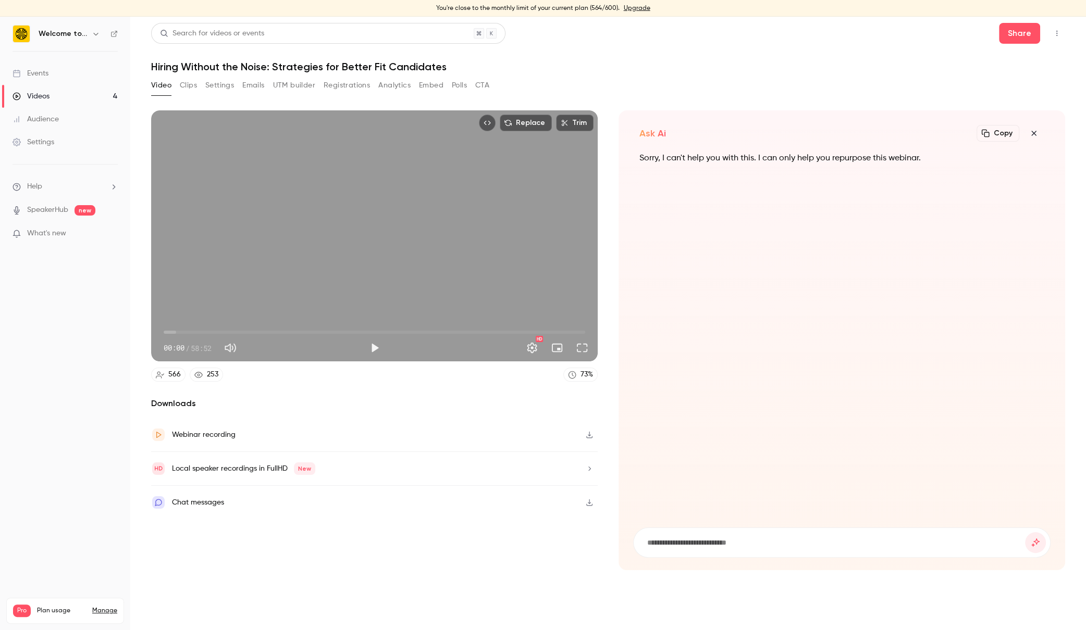
click at [1056, 31] on icon "Top Bar Actions" at bounding box center [1056, 34] width 1 height 6
click at [1056, 31] on div at bounding box center [543, 315] width 1086 height 630
click at [1037, 130] on icon "button" at bounding box center [1033, 133] width 13 height 8
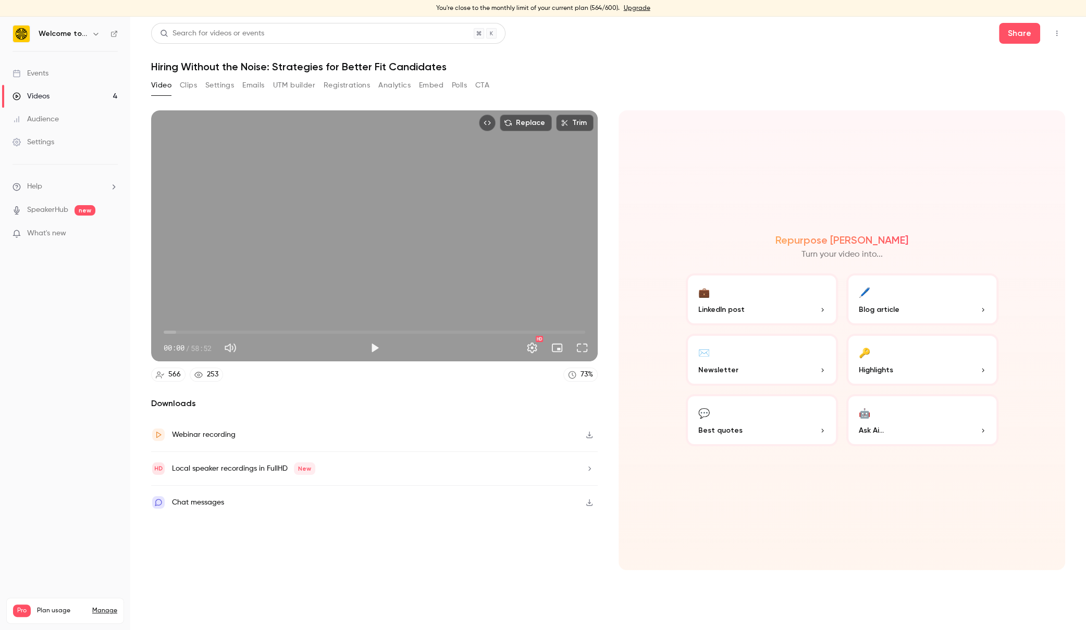
click at [1048, 25] on div "Share" at bounding box center [1032, 33] width 66 height 21
click at [1055, 26] on button "Top Bar Actions" at bounding box center [1056, 33] width 17 height 17
click at [1055, 26] on div at bounding box center [543, 315] width 1086 height 630
click at [189, 83] on button "Clips" at bounding box center [188, 85] width 17 height 17
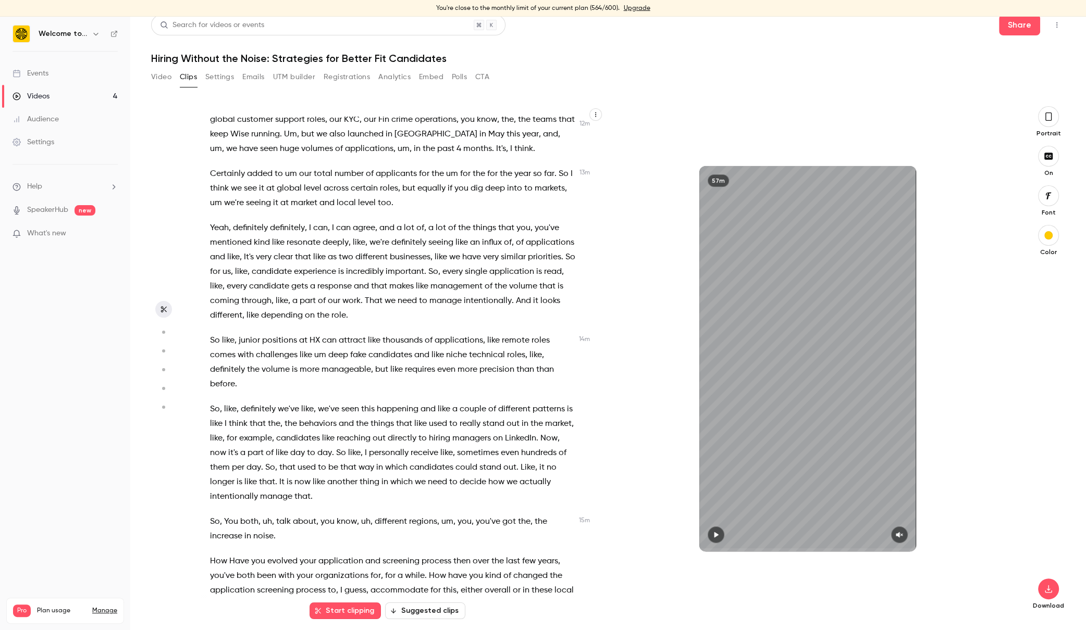
scroll to position [2954, 0]
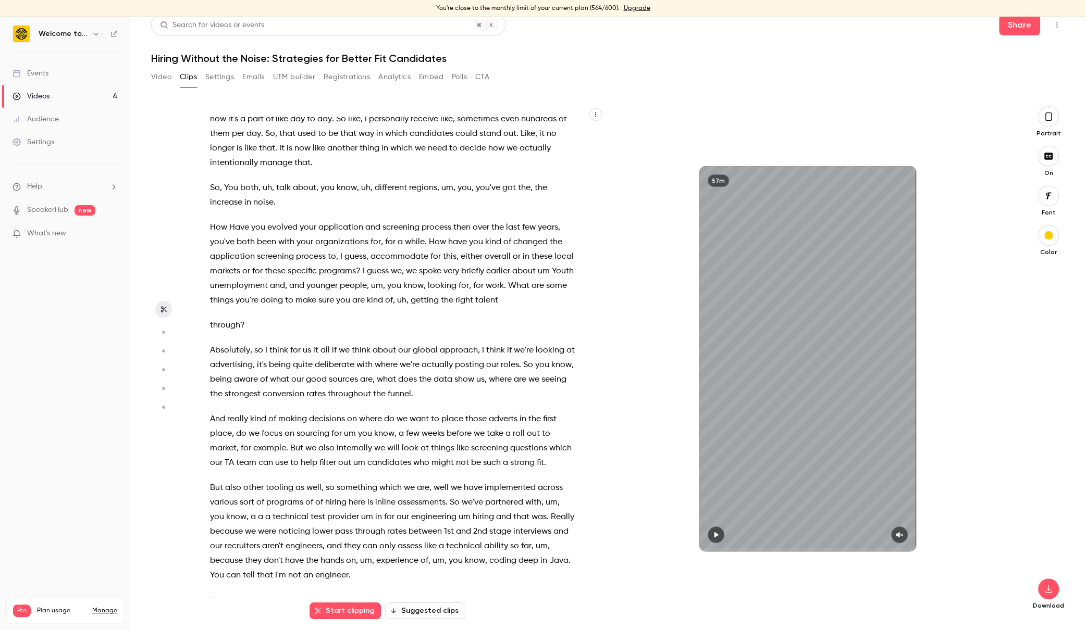
click at [592, 115] on icon "button" at bounding box center [595, 114] width 6 height 6
click at [573, 138] on div "Copy transcript" at bounding box center [553, 139] width 79 height 10
click at [599, 118] on button "button" at bounding box center [595, 114] width 13 height 13
click at [574, 133] on li "Copy transcript" at bounding box center [545, 140] width 113 height 28
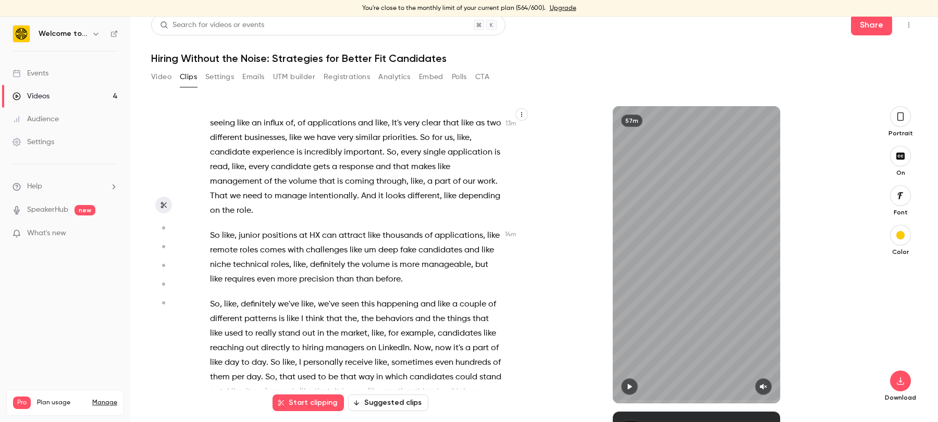
scroll to position [3220, 0]
click at [73, 75] on link "Events" at bounding box center [65, 73] width 130 height 23
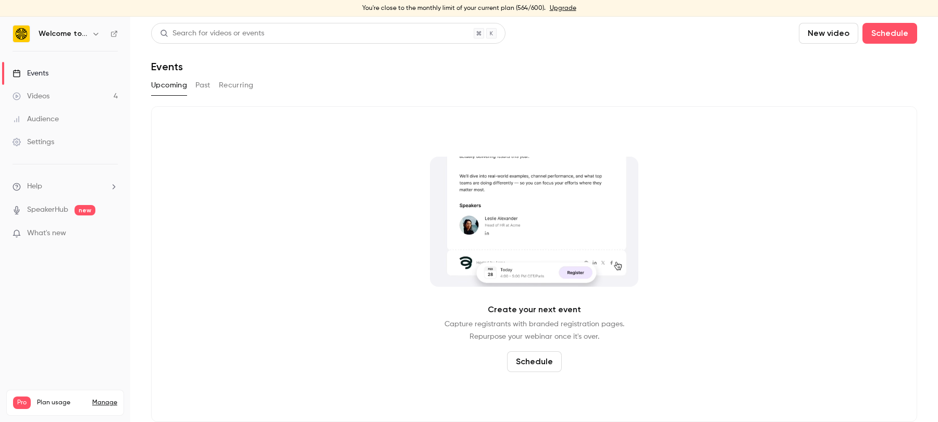
click at [72, 108] on link "Audience" at bounding box center [65, 119] width 130 height 23
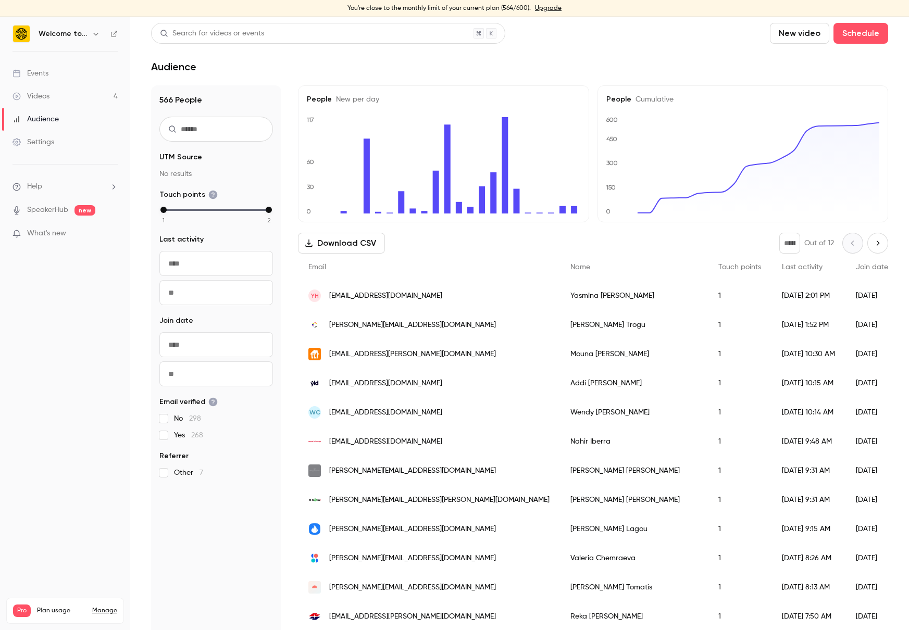
click at [45, 101] on div "Videos" at bounding box center [31, 96] width 37 height 10
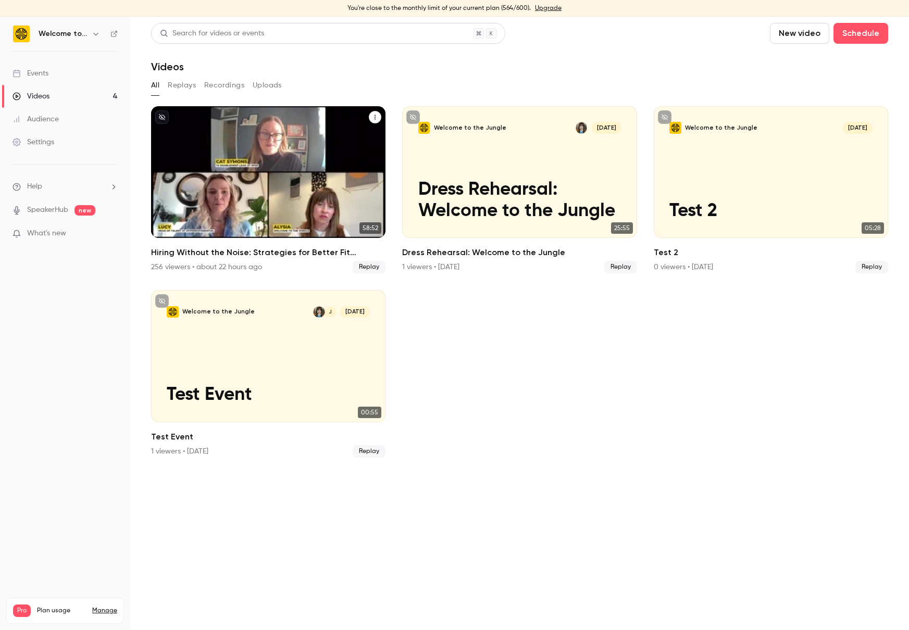
click at [275, 251] on h2 "Hiring Without the Noise: Strategies for Better Fit Candidates" at bounding box center [268, 252] width 234 height 13
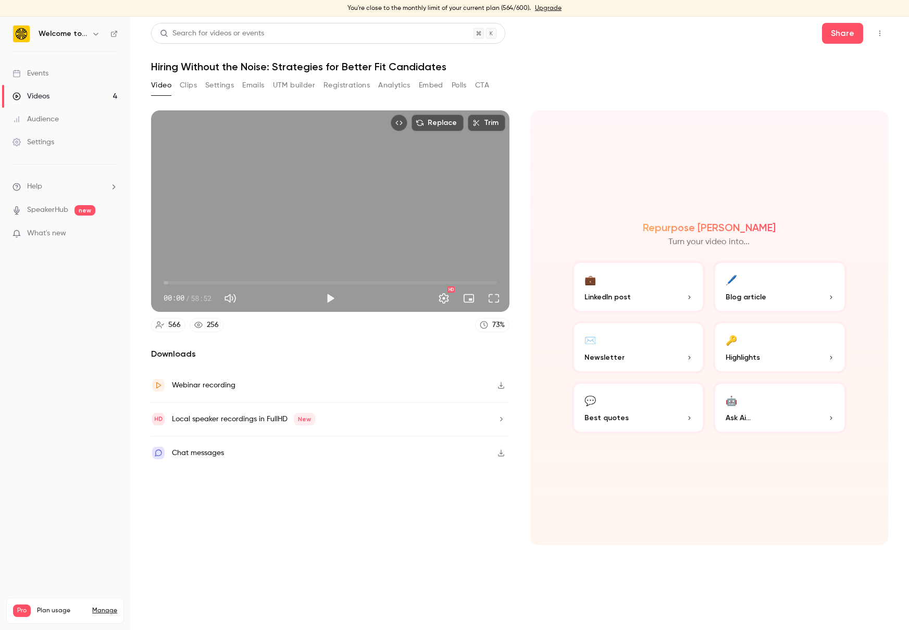
click at [397, 85] on button "Analytics" at bounding box center [394, 85] width 32 height 17
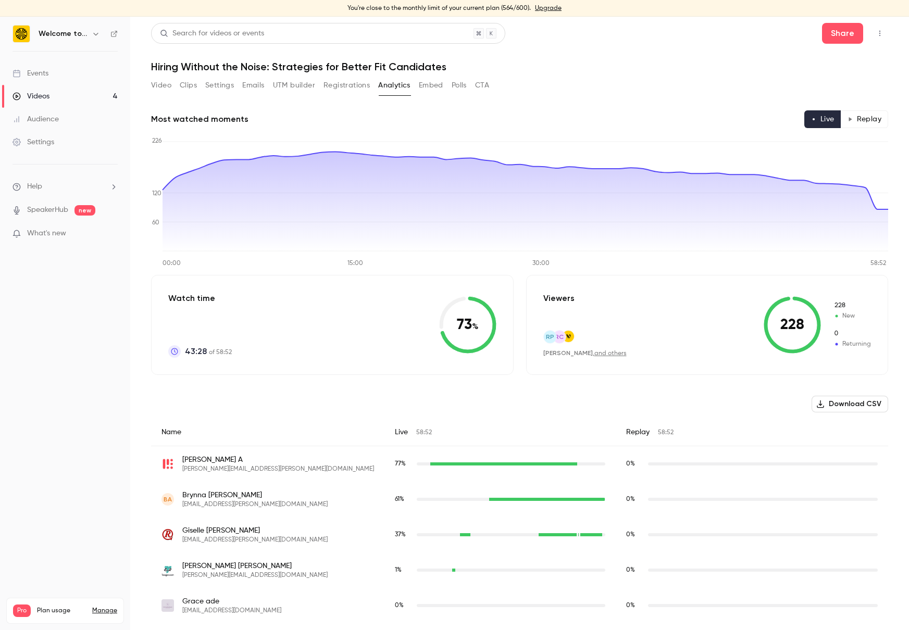
click at [482, 82] on button "CTA" at bounding box center [482, 85] width 14 height 17
